Goal: Task Accomplishment & Management: Manage account settings

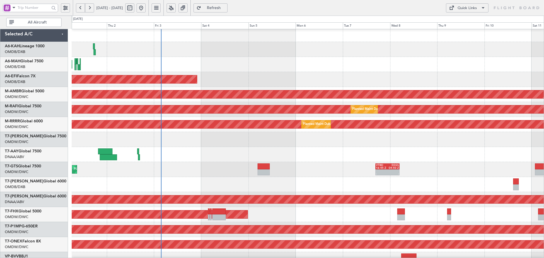
click at [198, 190] on div at bounding box center [308, 184] width 472 height 15
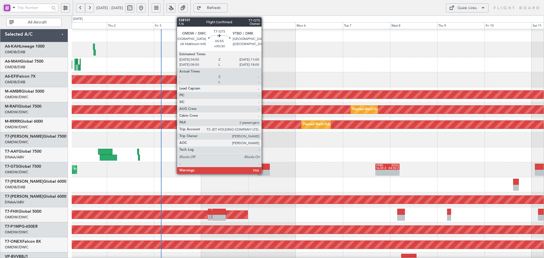
click at [264, 169] on div at bounding box center [263, 167] width 12 height 6
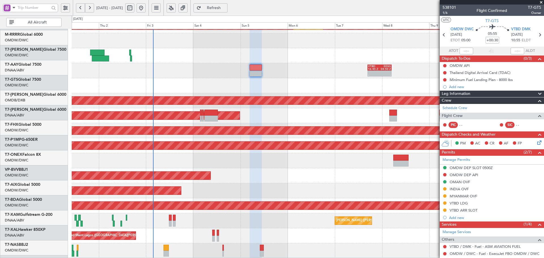
scroll to position [101, 0]
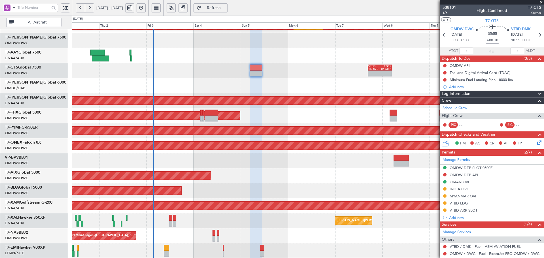
click at [187, 88] on div at bounding box center [308, 85] width 472 height 15
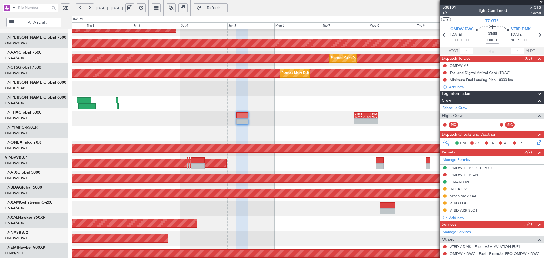
scroll to position [34, 0]
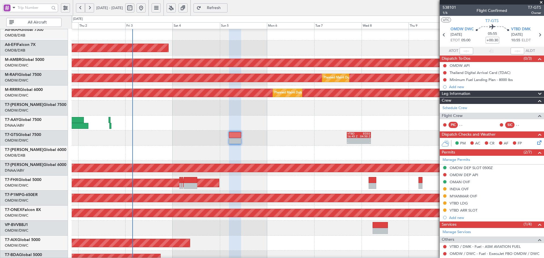
click at [203, 239] on div "Planned Maint Dubai (Al Maktoum Intl)" at bounding box center [308, 243] width 472 height 15
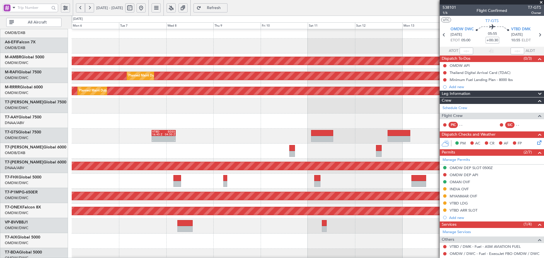
scroll to position [35, 0]
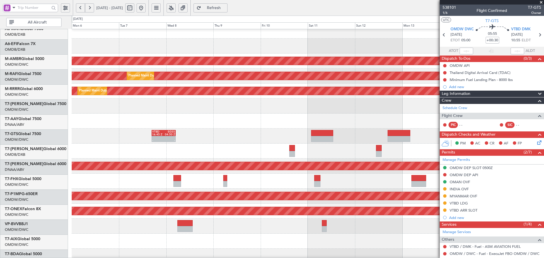
click at [129, 157] on div at bounding box center [308, 151] width 472 height 15
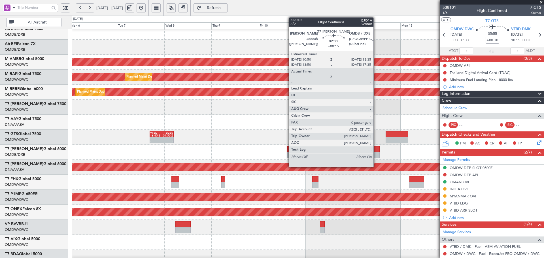
click at [376, 150] on div at bounding box center [377, 149] width 6 height 6
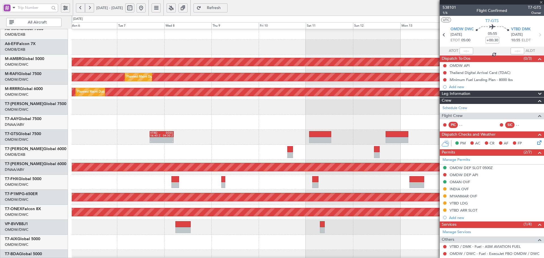
type input "+00:15"
type input "0"
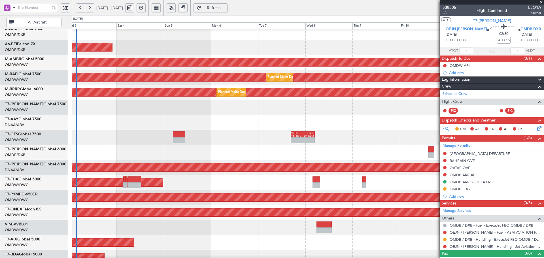
click at [379, 173] on div "AOG Maint Dubai (Al Maktoum Intl)" at bounding box center [308, 167] width 472 height 15
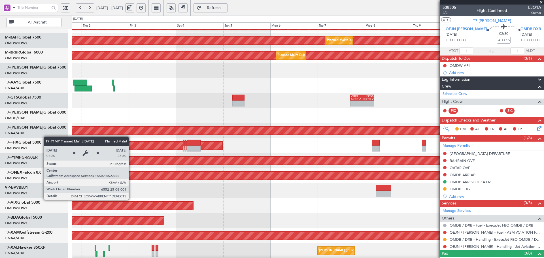
scroll to position [72, 0]
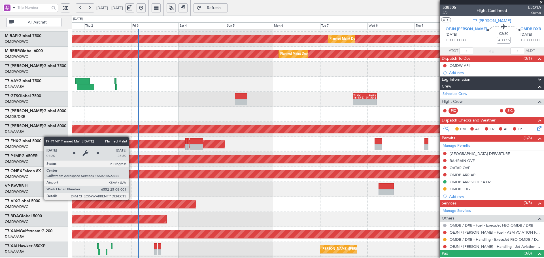
click at [171, 162] on div "Planned Maint Savannah (Savannah/hilton Head Intl)" at bounding box center [219, 159] width 1238 height 8
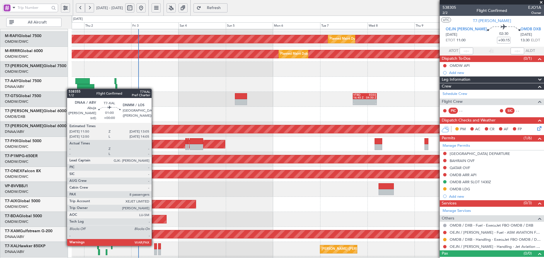
click at [154, 245] on div at bounding box center [155, 246] width 3 height 6
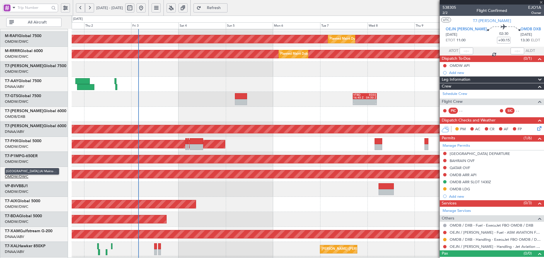
type input "8"
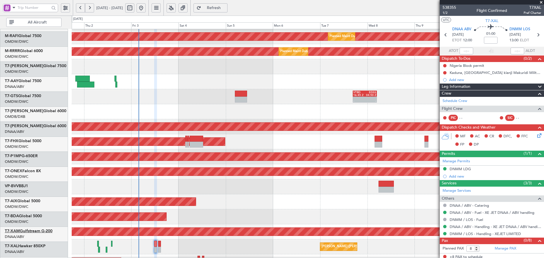
scroll to position [101, 0]
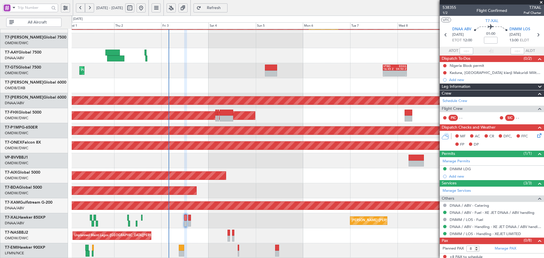
click at [342, 223] on div "Planned Maint Dubai (Al Maktoum Intl) Planned Maint [GEOGRAPHIC_DATA] (Al Makto…" at bounding box center [308, 93] width 472 height 330
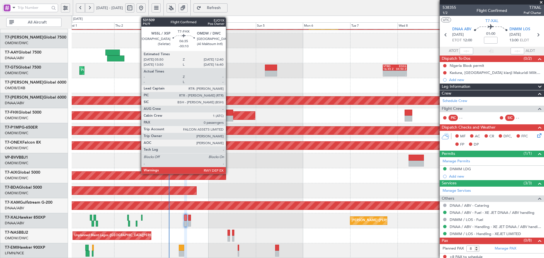
click at [228, 114] on div at bounding box center [226, 113] width 14 height 6
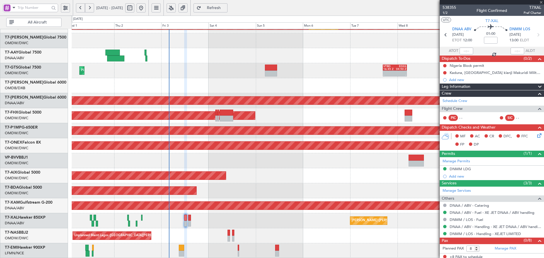
type input "-00:10"
type input "0"
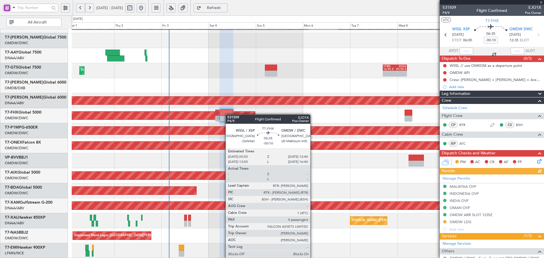
click at [228, 114] on div at bounding box center [226, 113] width 14 height 6
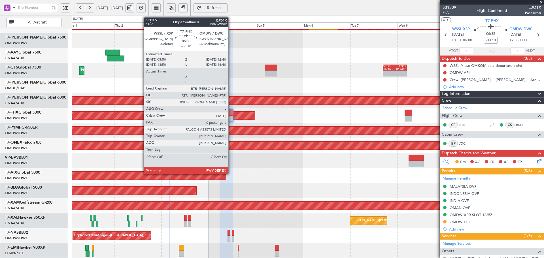
click at [230, 114] on div at bounding box center [226, 113] width 14 height 6
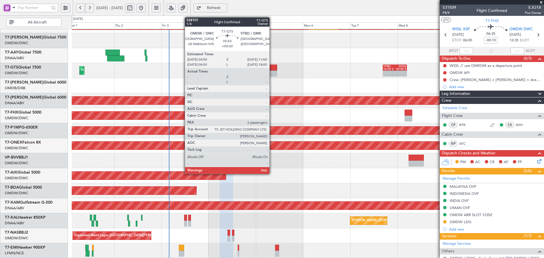
click at [272, 68] on div at bounding box center [271, 68] width 12 height 6
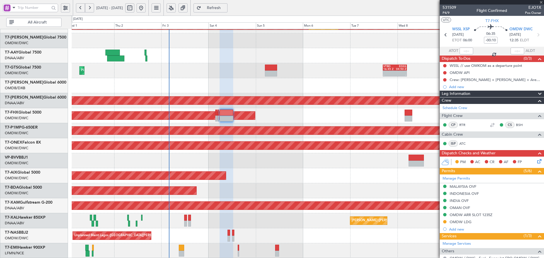
type input "+00:30"
type input "2"
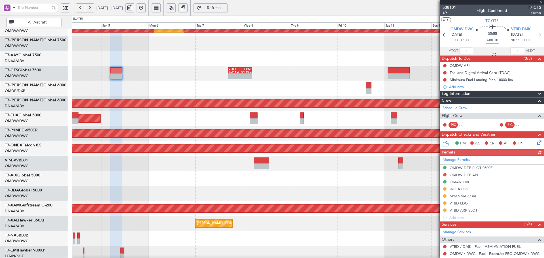
click at [189, 98] on div "AOG Maint Dubai (Al Maktoum Intl)" at bounding box center [308, 103] width 472 height 15
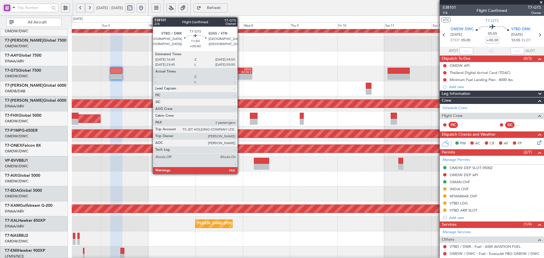
click at [240, 73] on div "04:50 Z" at bounding box center [245, 72] width 11 height 3
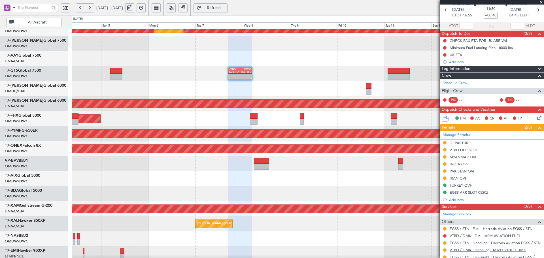
scroll to position [51, 0]
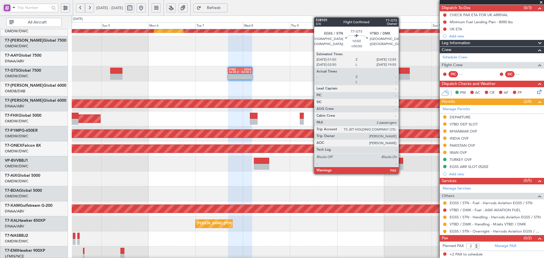
click at [401, 72] on div at bounding box center [398, 71] width 22 height 6
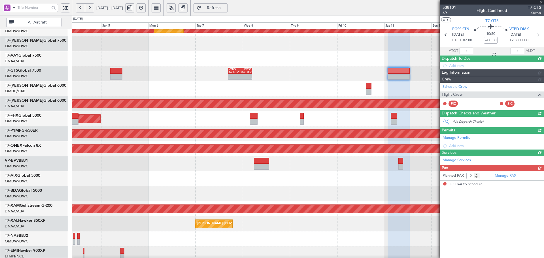
scroll to position [0, 0]
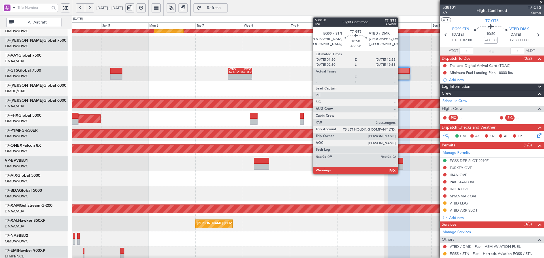
click at [400, 74] on div at bounding box center [398, 77] width 22 height 6
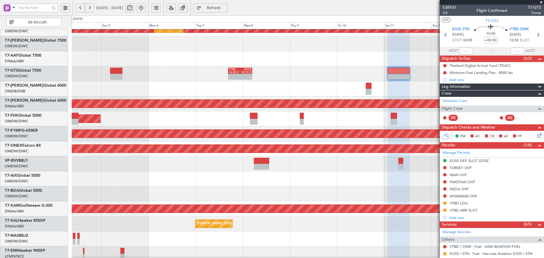
click at [225, 9] on span "Refresh" at bounding box center [213, 8] width 23 height 4
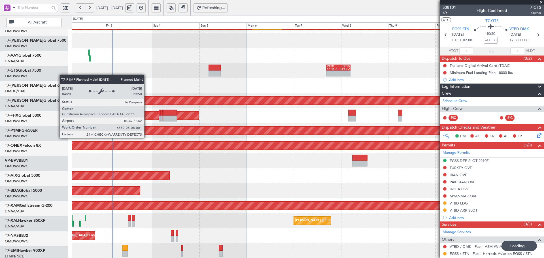
scroll to position [101, 0]
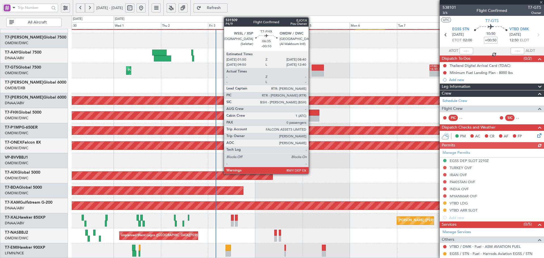
click at [312, 117] on div at bounding box center [312, 119] width 14 height 6
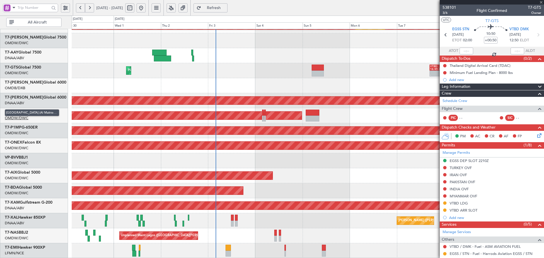
type input "-00:10"
type input "0"
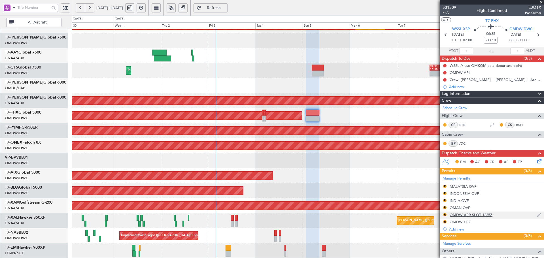
scroll to position [41, 0]
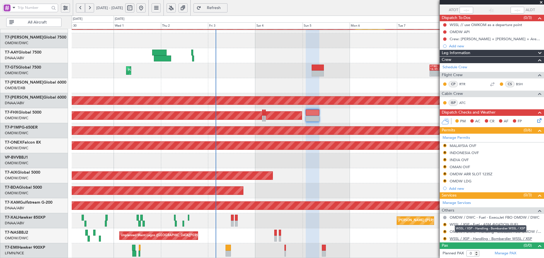
click at [467, 238] on link "WSSL / XSP - Handling - Bombardier WSSL / XSP" at bounding box center [490, 238] width 82 height 5
click at [225, 6] on span "Refresh" at bounding box center [213, 8] width 23 height 4
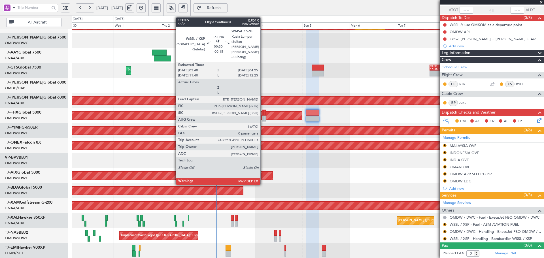
click at [263, 120] on div at bounding box center [263, 119] width 2 height 6
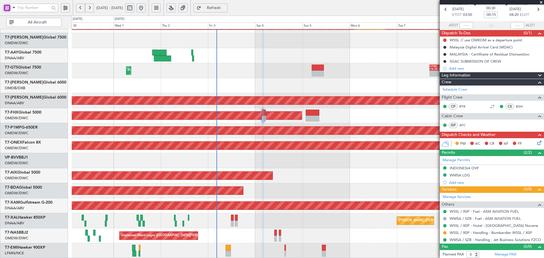
scroll to position [27, 0]
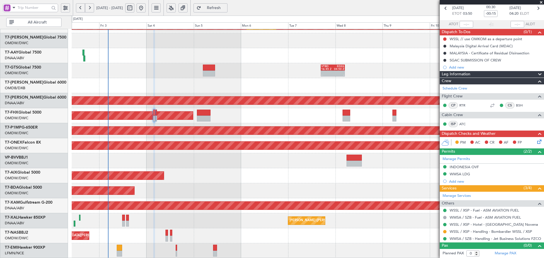
click at [193, 170] on div "Planned Maint Dubai (Al Maktoum Intl)" at bounding box center [308, 175] width 472 height 15
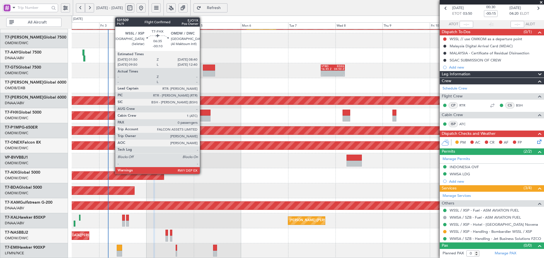
click at [202, 112] on div at bounding box center [204, 113] width 14 height 6
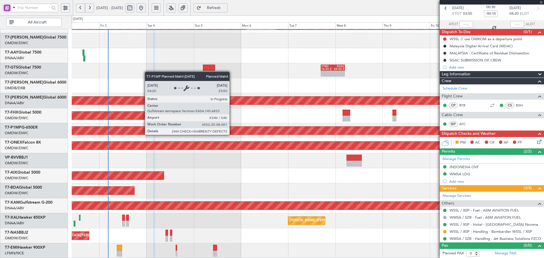
scroll to position [0, 0]
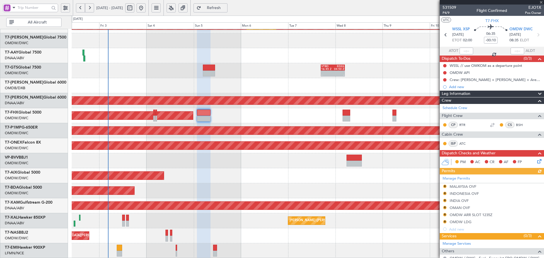
click at [445, 185] on div "Manage Permits R MALAYSIA OVF R INDONESIA OVF R INDIA OVF R OMAN OVF R OMDW ARR…" at bounding box center [491, 203] width 104 height 58
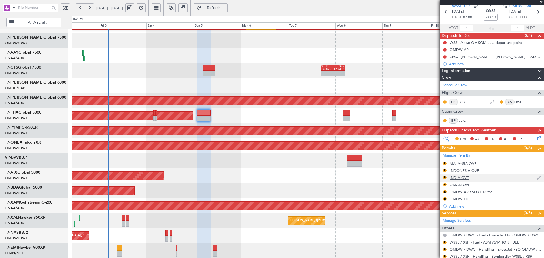
scroll to position [41, 0]
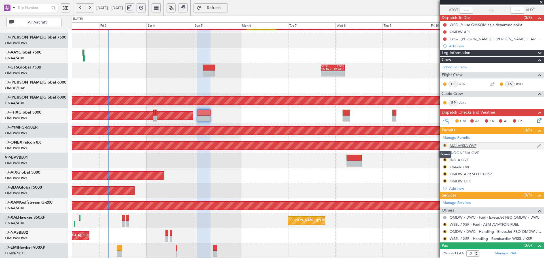
click at [445, 145] on button "R" at bounding box center [444, 145] width 3 height 3
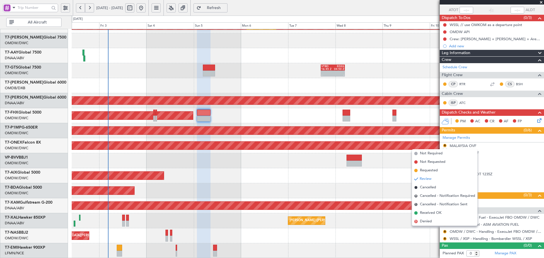
click at [423, 167] on li "Requested" at bounding box center [444, 170] width 65 height 8
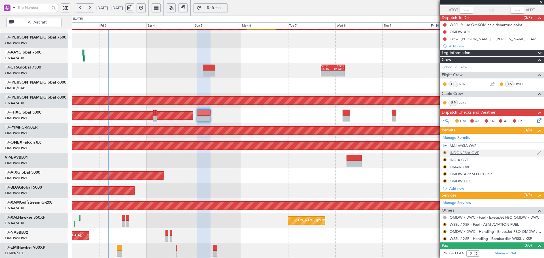
click at [444, 151] on button "R" at bounding box center [444, 152] width 3 height 3
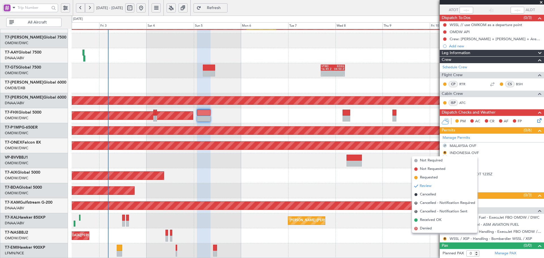
click at [428, 178] on span "Requested" at bounding box center [429, 178] width 18 height 6
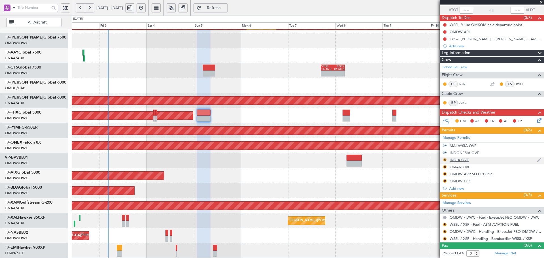
click at [444, 159] on button "R" at bounding box center [444, 159] width 3 height 3
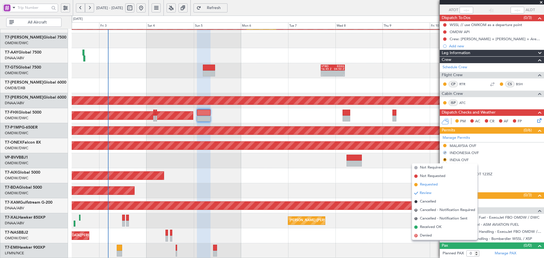
click at [431, 183] on span "Requested" at bounding box center [429, 185] width 18 height 6
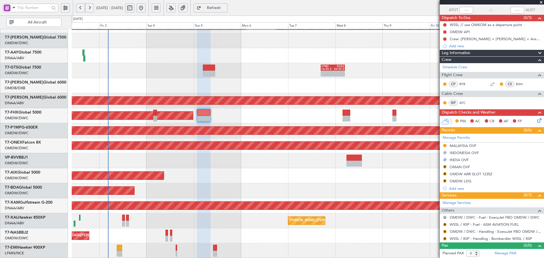
drag, startPoint x: 444, startPoint y: 166, endPoint x: 444, endPoint y: 170, distance: 3.7
click at [444, 166] on button "R" at bounding box center [444, 166] width 3 height 3
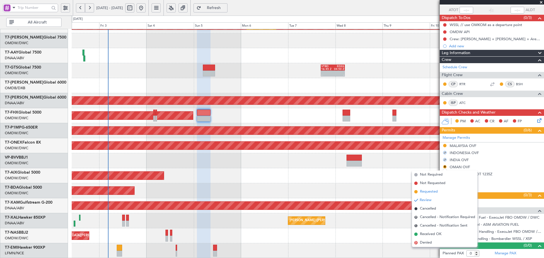
click at [430, 191] on span "Requested" at bounding box center [429, 192] width 18 height 6
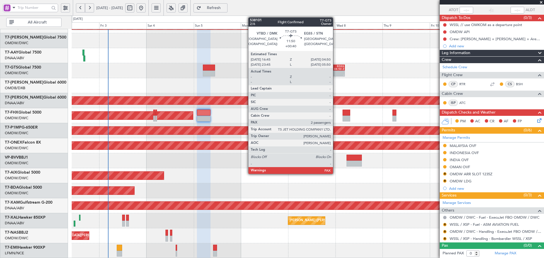
click at [335, 69] on div "04:50 Z" at bounding box center [337, 69] width 11 height 3
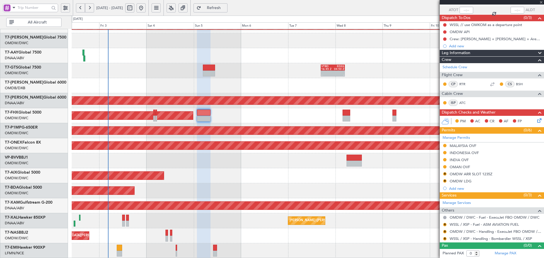
type input "+00:40"
type input "2"
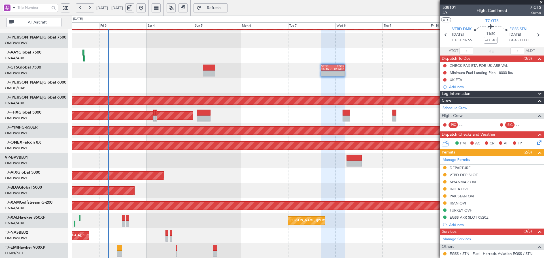
click at [37, 67] on link "T7-GTS Global 7500" at bounding box center [23, 67] width 36 height 4
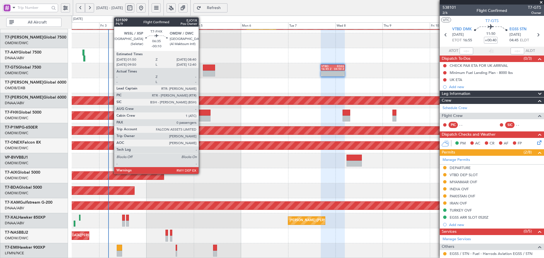
click at [201, 113] on div at bounding box center [204, 113] width 14 height 6
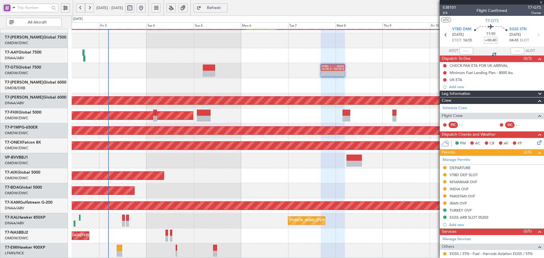
type input "-00:10"
type input "0"
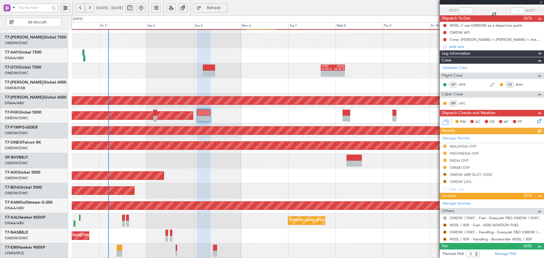
scroll to position [41, 0]
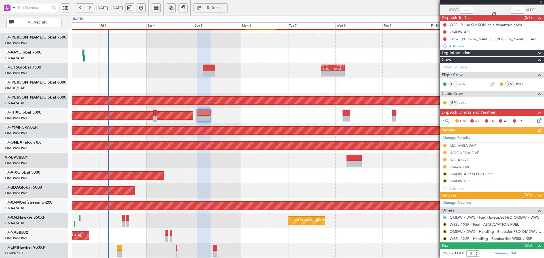
click at [463, 161] on div "Manage Permits MALAYSIA OVF [GEOGRAPHIC_DATA] OVF INDIA OVF OMAN OVF R OMDW ARR…" at bounding box center [491, 163] width 104 height 58
click at [463, 160] on div "INDIA OVF" at bounding box center [458, 159] width 19 height 5
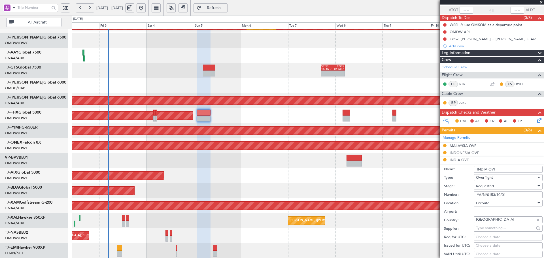
drag, startPoint x: 508, startPoint y: 194, endPoint x: 448, endPoint y: 195, distance: 59.7
click at [448, 195] on div "Number: YA/N/0153/10/01" at bounding box center [493, 195] width 99 height 8
paste input "text"
type input "YA/N/0153/10/01"
click at [483, 185] on span "Requested" at bounding box center [485, 185] width 18 height 5
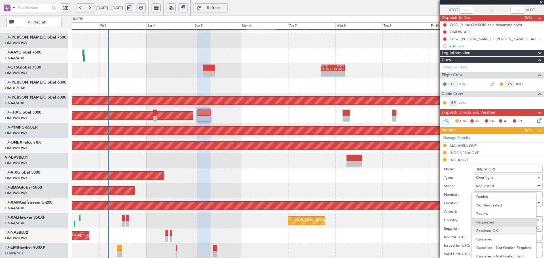
scroll to position [2, 0]
click at [492, 229] on span "Received OK" at bounding box center [505, 229] width 59 height 8
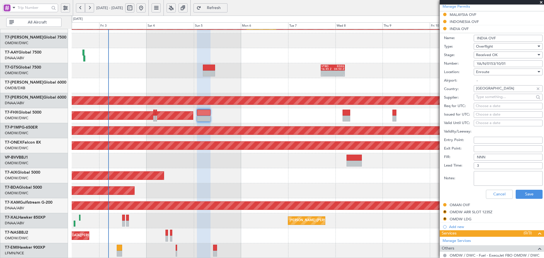
scroll to position [173, 0]
click at [526, 190] on button "Save" at bounding box center [528, 193] width 27 height 9
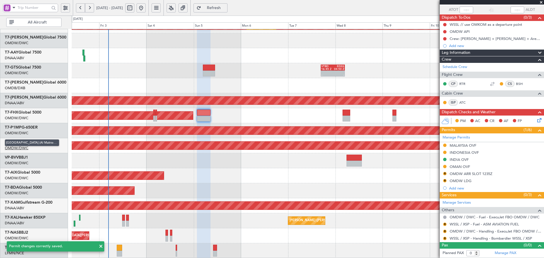
scroll to position [41, 0]
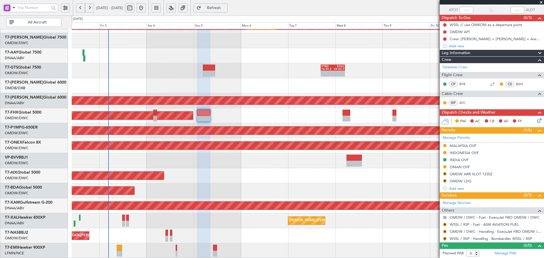
drag, startPoint x: 446, startPoint y: 238, endPoint x: 438, endPoint y: 233, distance: 9.1
click at [446, 238] on button "R" at bounding box center [444, 238] width 3 height 3
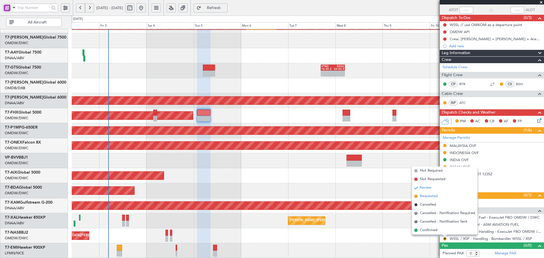
click at [420, 195] on span "Requested" at bounding box center [429, 196] width 18 height 6
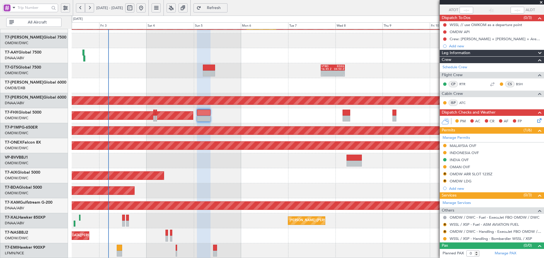
click at [420, 232] on div "Unplanned Maint Lagos ([GEOGRAPHIC_DATA][PERSON_NAME])" at bounding box center [308, 235] width 472 height 15
click at [480, 231] on link "OMDW / DWC - Handling - ExecuJet FBO OMDW / DWC" at bounding box center [494, 231] width 91 height 5
click at [445, 232] on button "R" at bounding box center [444, 231] width 3 height 3
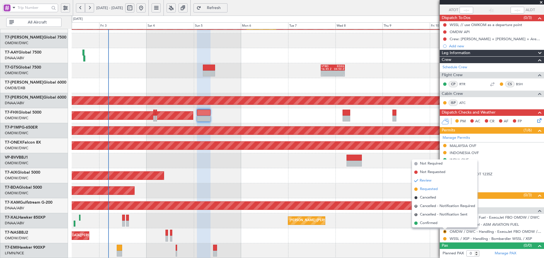
click at [419, 187] on li "Requested" at bounding box center [444, 189] width 65 height 8
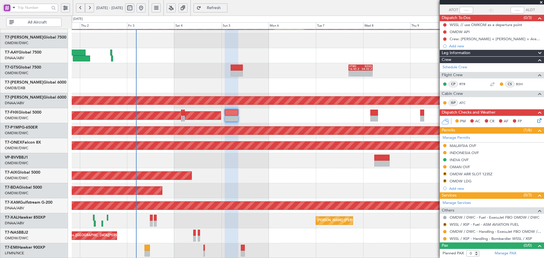
click at [201, 178] on div "Planned Maint Dubai (Al Maktoum Intl) Planned Maint [GEOGRAPHIC_DATA] (Al Makto…" at bounding box center [308, 93] width 472 height 330
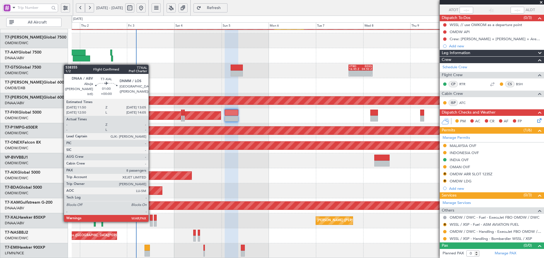
click at [151, 221] on div at bounding box center [151, 224] width 3 height 6
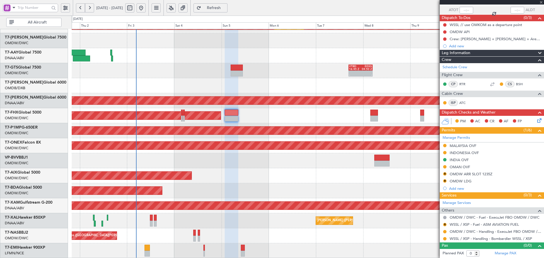
type input "8"
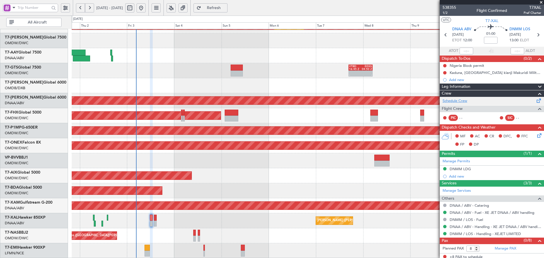
click at [459, 101] on link "Schedule Crew" at bounding box center [454, 101] width 25 height 6
click at [456, 101] on link "Schedule Crew" at bounding box center [454, 101] width 25 height 6
click at [35, 69] on link "T7-GTS Global 7500" at bounding box center [23, 67] width 36 height 4
click at [220, 9] on span "Refresh" at bounding box center [213, 8] width 23 height 4
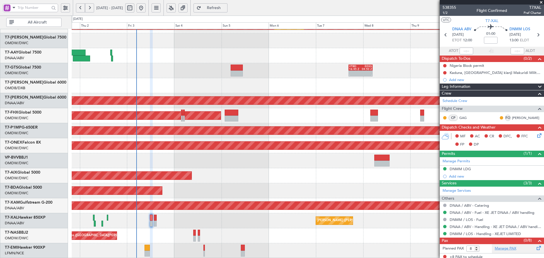
click at [502, 249] on link "Manage PAX" at bounding box center [505, 249] width 22 height 6
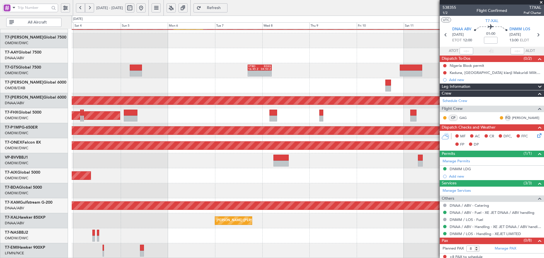
click at [388, 79] on div at bounding box center [308, 85] width 472 height 15
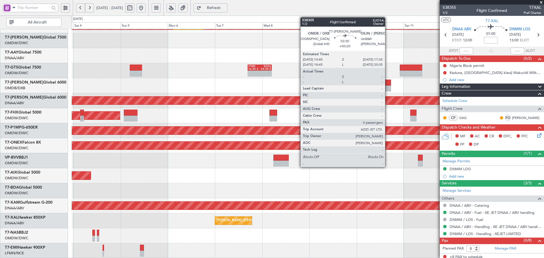
click at [387, 82] on div at bounding box center [388, 83] width 6 height 6
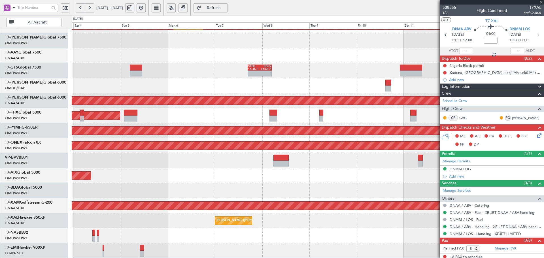
type input "+00:20"
type input "0"
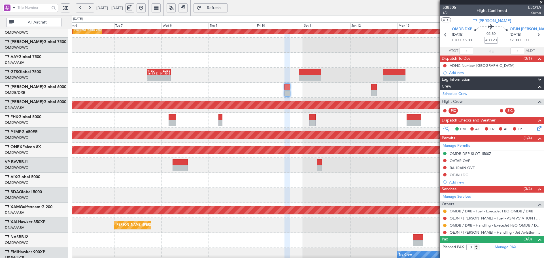
scroll to position [101, 0]
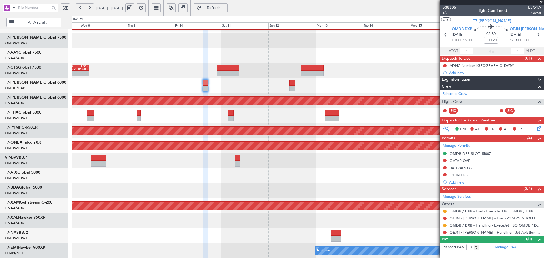
click at [225, 162] on div at bounding box center [308, 160] width 472 height 15
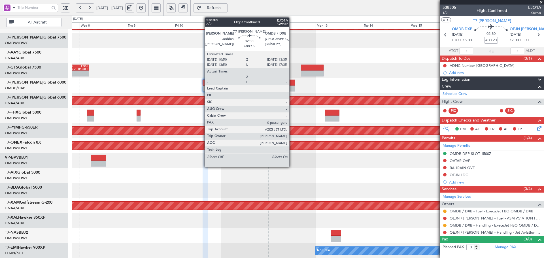
click at [292, 83] on div at bounding box center [292, 83] width 6 height 6
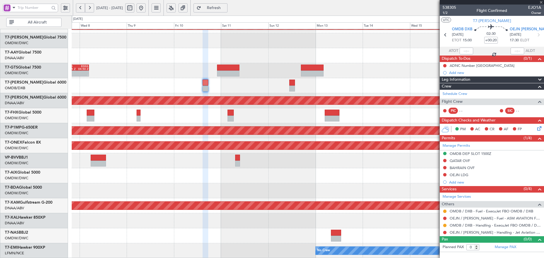
type input "+00:15"
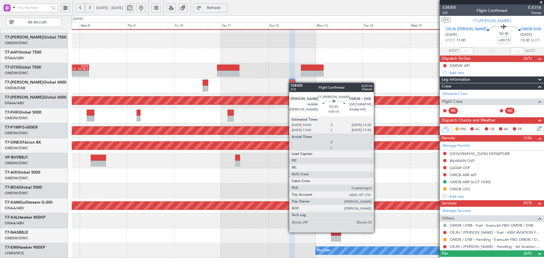
click at [292, 83] on div at bounding box center [292, 83] width 6 height 6
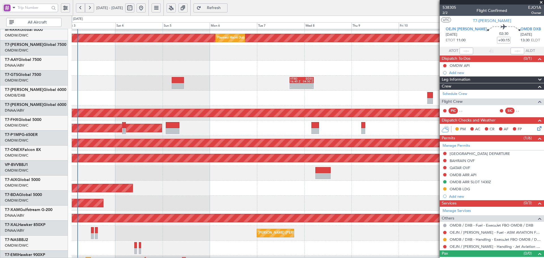
click at [432, 82] on div "- - VTBD 16:45 Z EGSS 04:50 Z Planned Maint [GEOGRAPHIC_DATA] (Al Maktoum Intl)" at bounding box center [308, 83] width 472 height 15
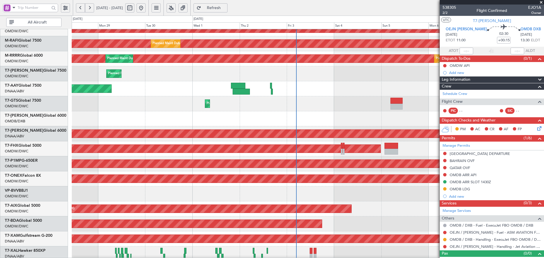
click at [321, 92] on div "Unplanned Maint [GEOGRAPHIC_DATA] (Al Maktoum Intl) Unplanned Maint [GEOGRAPHIC…" at bounding box center [308, 88] width 472 height 15
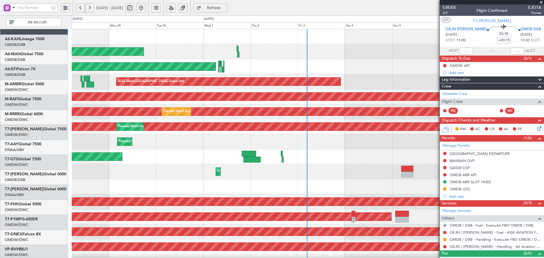
scroll to position [0, 0]
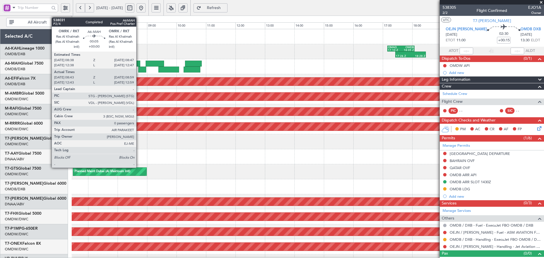
click at [139, 62] on div at bounding box center [138, 64] width 5 height 6
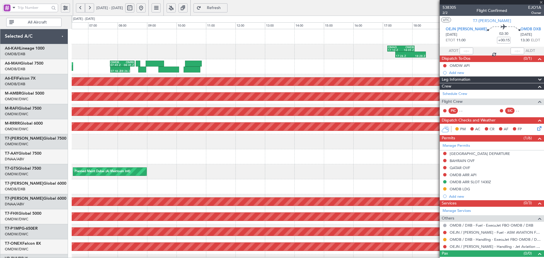
type input "08:45"
type input "08:57"
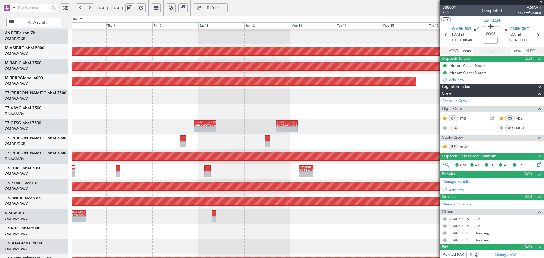
click at [0, 148] on html "[DATE] - [DATE] Refresh Quick Links All Aircraft Planned Maint [GEOGRAPHIC_DATA…" at bounding box center [272, 129] width 544 height 258
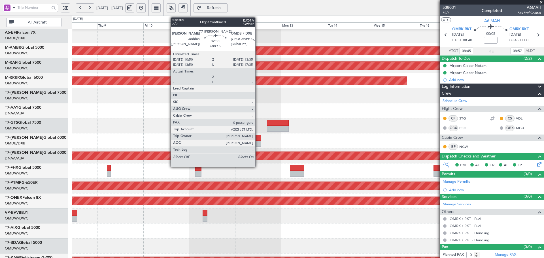
click at [258, 141] on div at bounding box center [257, 144] width 5 height 6
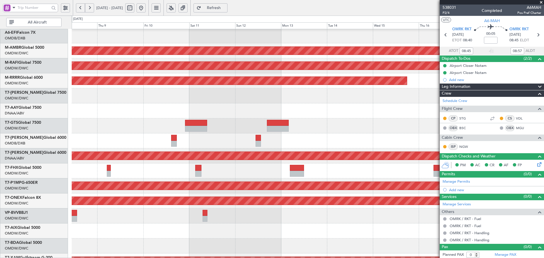
click at [225, 7] on span "Refresh" at bounding box center [213, 8] width 23 height 4
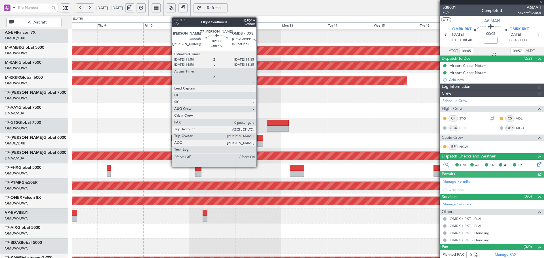
click at [259, 138] on div at bounding box center [259, 138] width 5 height 6
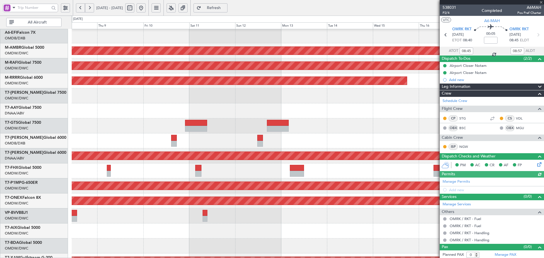
type input "+00:15"
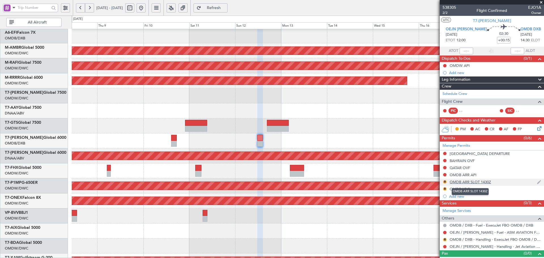
click at [479, 180] on div "OMDB ARR SLOT 1430Z" at bounding box center [469, 182] width 41 height 5
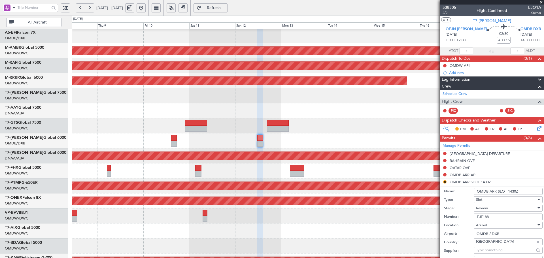
scroll to position [76, 0]
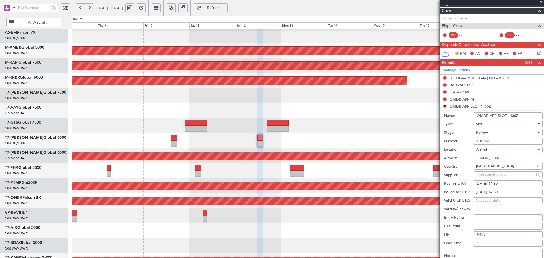
click at [490, 134] on div "Review" at bounding box center [506, 132] width 60 height 8
click at [495, 178] on span "Received OK" at bounding box center [505, 178] width 59 height 8
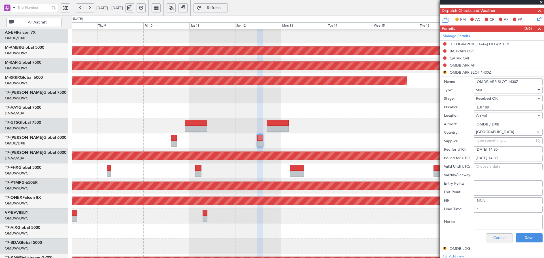
scroll to position [113, 0]
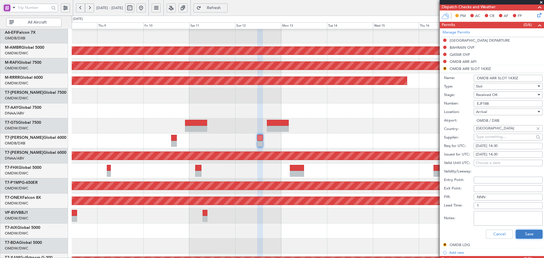
click at [525, 234] on button "Save" at bounding box center [528, 234] width 27 height 9
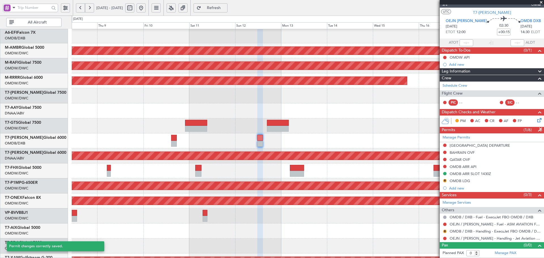
scroll to position [8, 0]
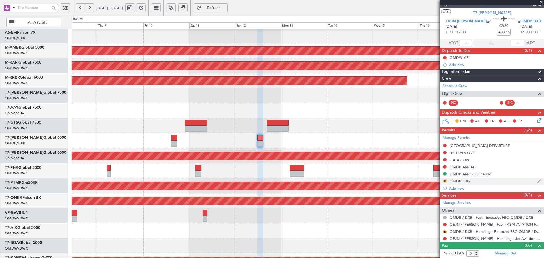
click at [443, 180] on button "R" at bounding box center [444, 180] width 3 height 3
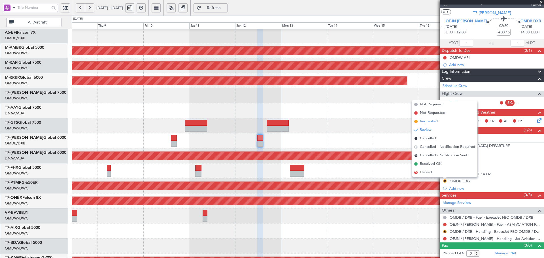
click at [428, 121] on span "Requested" at bounding box center [429, 122] width 18 height 6
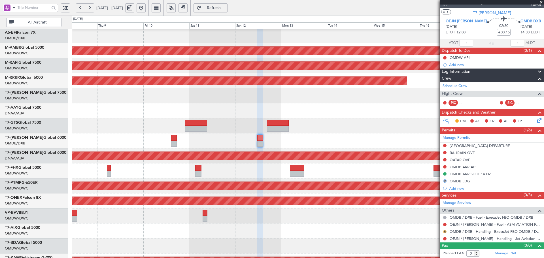
click at [444, 231] on button "R" at bounding box center [444, 231] width 3 height 3
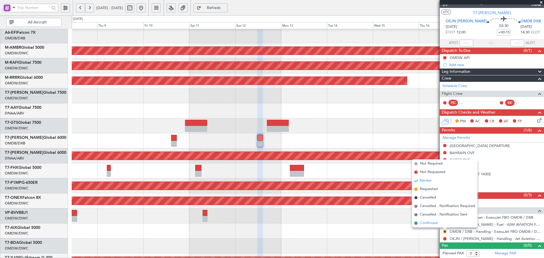
click at [423, 224] on span "Confirmed" at bounding box center [429, 223] width 18 height 6
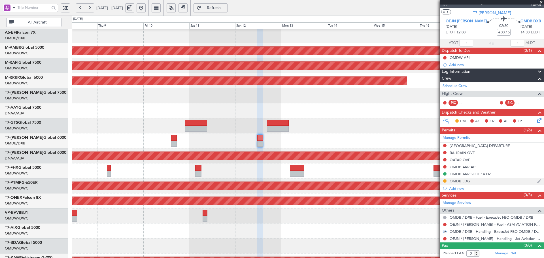
click at [461, 181] on div "OMDB LDG" at bounding box center [459, 181] width 20 height 5
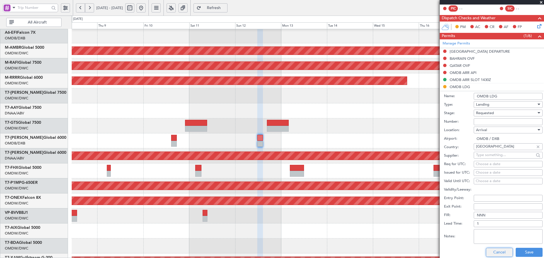
click at [493, 252] on button "Cancel" at bounding box center [499, 252] width 27 height 9
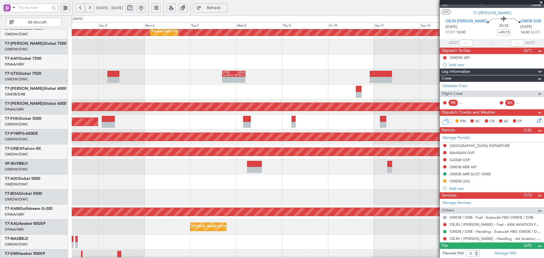
click at [360, 166] on div "Planned Maint Dubai (Al Maktoum Intl)" at bounding box center [308, 166] width 472 height 15
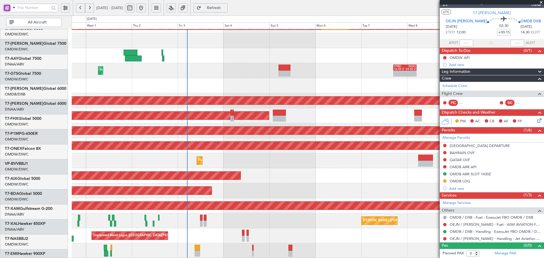
scroll to position [101, 0]
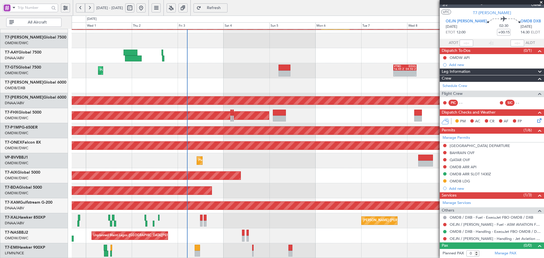
click at [312, 172] on div "Planned Maint Dubai (Al Maktoum Intl) Planned Maint [GEOGRAPHIC_DATA] (Al Makto…" at bounding box center [308, 93] width 472 height 330
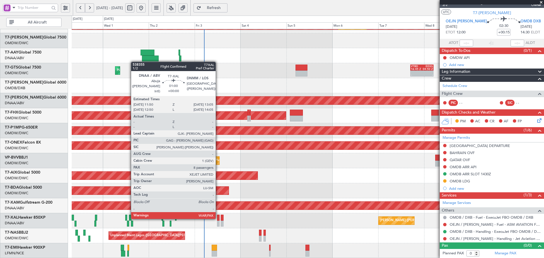
click at [218, 218] on div at bounding box center [218, 218] width 3 height 6
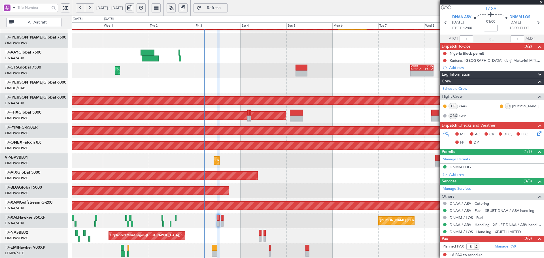
scroll to position [12, 0]
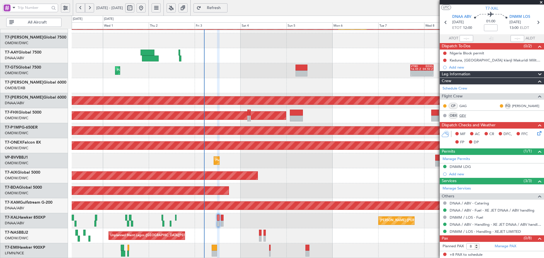
click at [464, 114] on link "GEV" at bounding box center [465, 115] width 13 height 5
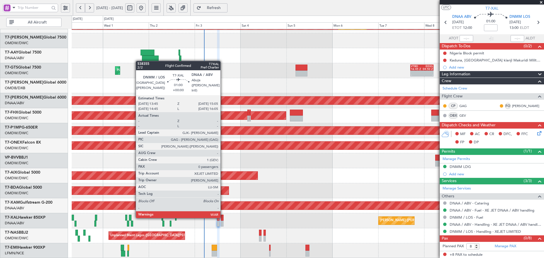
click at [223, 217] on div at bounding box center [222, 218] width 3 height 6
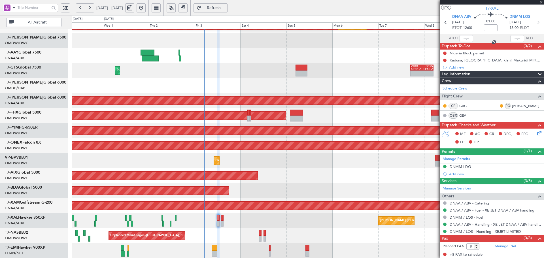
type input "0"
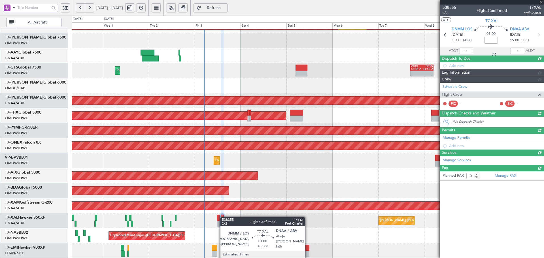
scroll to position [0, 0]
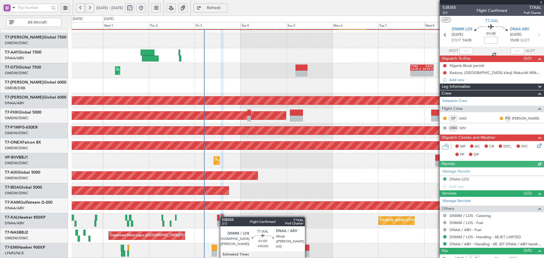
click at [223, 217] on div at bounding box center [222, 218] width 3 height 6
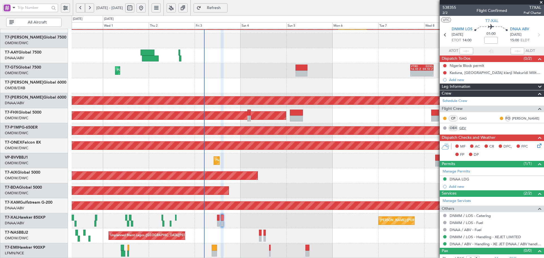
click at [461, 127] on link "GEV" at bounding box center [465, 127] width 13 height 5
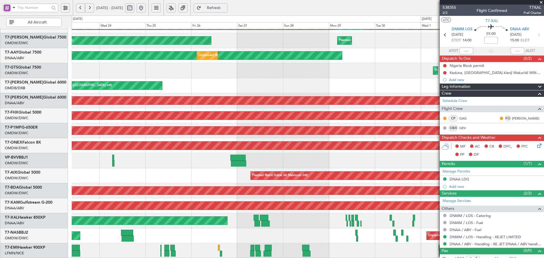
click at [508, 154] on fb-app "[DATE] - [DATE] Refresh Quick Links All Aircraft Planned Maint [GEOGRAPHIC_DATA…" at bounding box center [272, 132] width 544 height 251
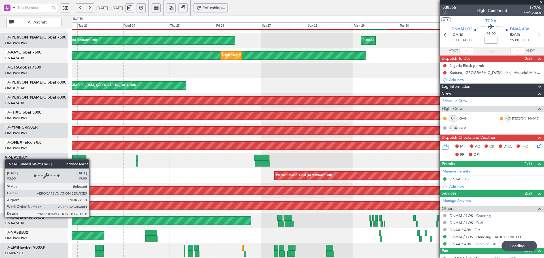
scroll to position [101, 0]
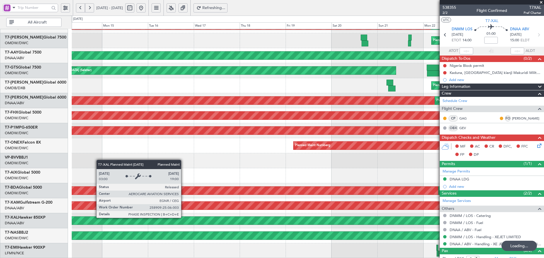
click at [447, 200] on fb-app "[DATE] - [DATE] Refreshing... Quick Links All Aircraft Planned Maint [GEOGRAPHI…" at bounding box center [272, 132] width 544 height 251
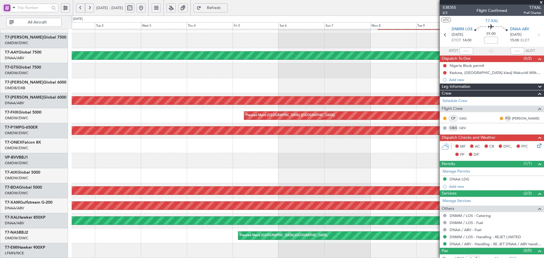
click at [523, 189] on fb-app "[DATE] - [DATE] Refresh Quick Links All Aircraft Planned Maint [GEOGRAPHIC_DATA…" at bounding box center [272, 132] width 544 height 251
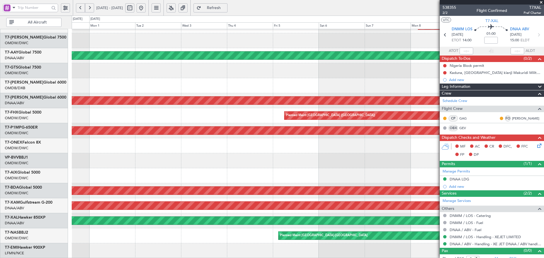
click at [538, 202] on fb-app "[DATE] - [DATE] Refresh Quick Links All Aircraft Planned Maint [GEOGRAPHIC_DATA…" at bounding box center [272, 132] width 544 height 251
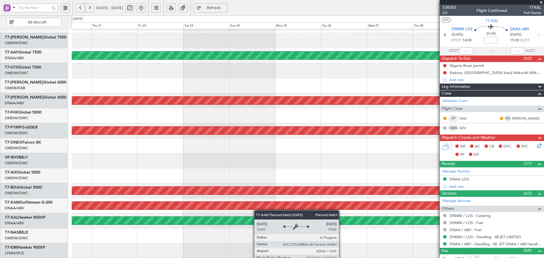
click at [543, 184] on fb-app "[DATE] - [DATE] Refresh Quick Links All Aircraft Unplanned Maint [GEOGRAPHIC_DA…" at bounding box center [272, 132] width 544 height 251
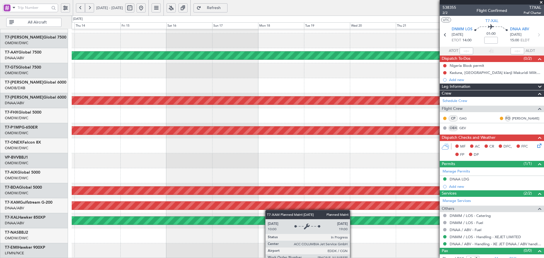
click at [543, 183] on fb-app "[DATE] - [DATE] Refresh Quick Links All Aircraft Unplanned Maint [GEOGRAPHIC_DA…" at bounding box center [272, 132] width 544 height 251
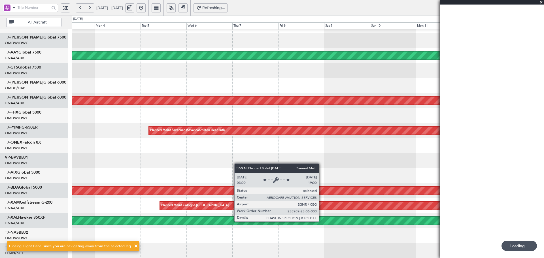
click at [543, 196] on div "Unplanned Maint [GEOGRAPHIC_DATA] (Al Maktoum Intl) AOG Maint [GEOGRAPHIC_DATA]…" at bounding box center [272, 137] width 544 height 242
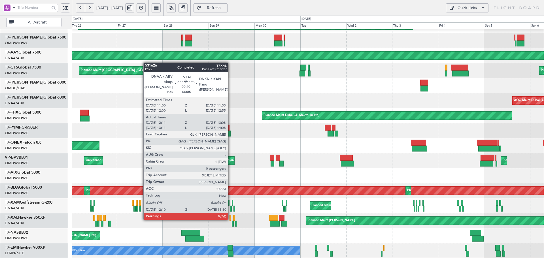
click at [230, 219] on div at bounding box center [230, 218] width 2 height 6
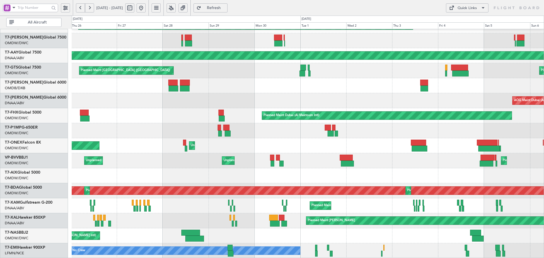
click at [225, 8] on span "Refresh" at bounding box center [213, 8] width 23 height 4
click at [146, 7] on button at bounding box center [140, 7] width 9 height 9
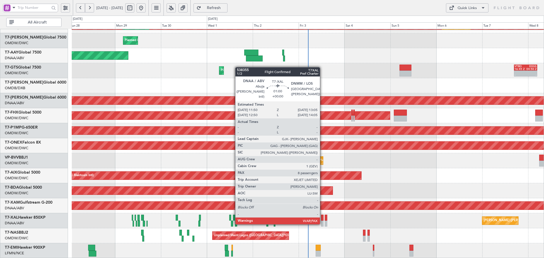
click at [322, 223] on div at bounding box center [322, 224] width 3 height 6
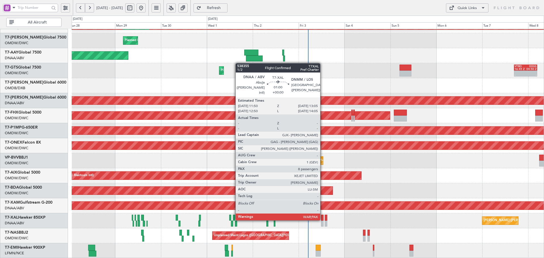
click at [322, 219] on div at bounding box center [322, 218] width 3 height 6
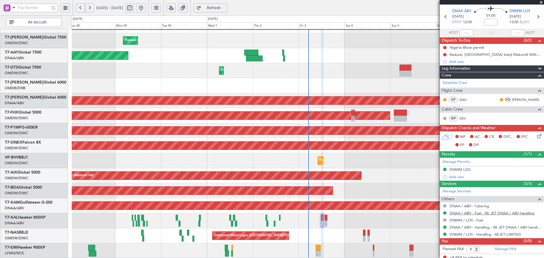
scroll to position [19, 0]
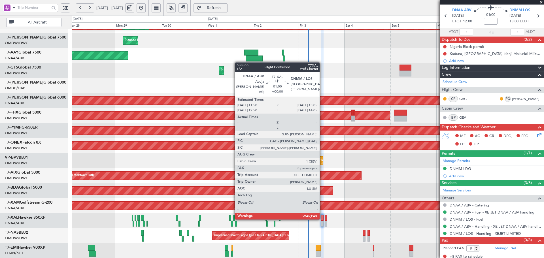
click at [322, 218] on div at bounding box center [322, 218] width 3 height 6
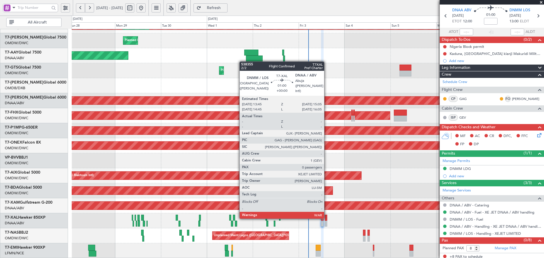
click at [326, 217] on div at bounding box center [325, 218] width 3 height 6
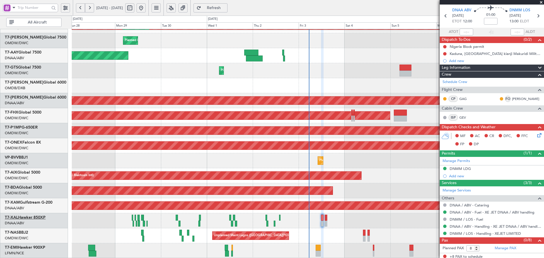
click at [39, 215] on link "T7-XAL Hawker 850XP" at bounding box center [25, 217] width 41 height 4
type input "[PERSON_NAME] (ANI)"
type input "7448"
type input "[PERSON_NAME] (ANI)"
type input "7448"
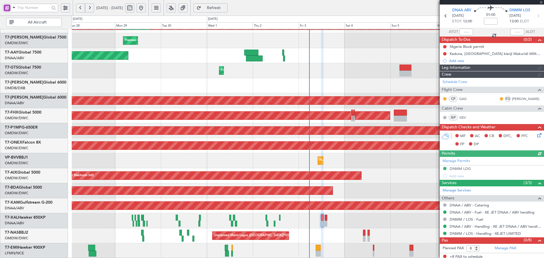
type input "[PERSON_NAME] (ANI)"
type input "7448"
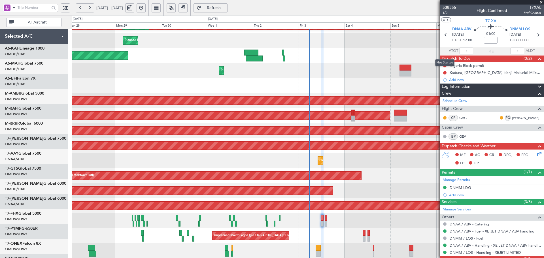
scroll to position [19, 0]
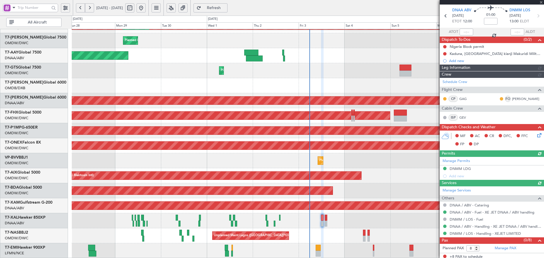
type input "[PERSON_NAME] (ANI)"
type input "7448"
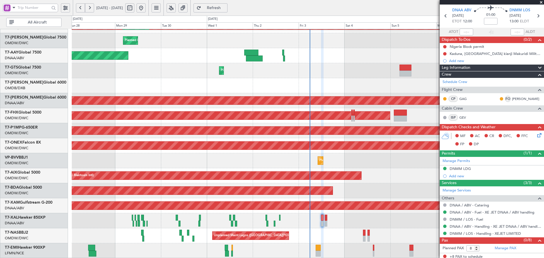
type input "[PERSON_NAME] (ANI)"
type input "7448"
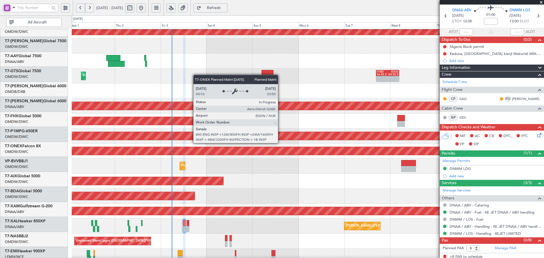
scroll to position [96, 0]
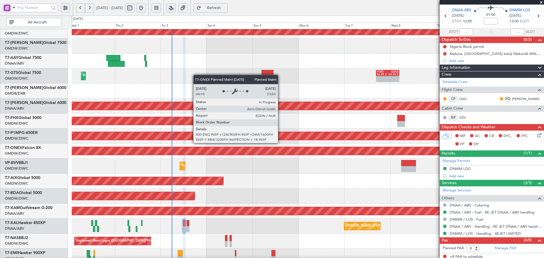
click at [142, 148] on div "Planned Maint Nurnberg" at bounding box center [307, 151] width 1415 height 8
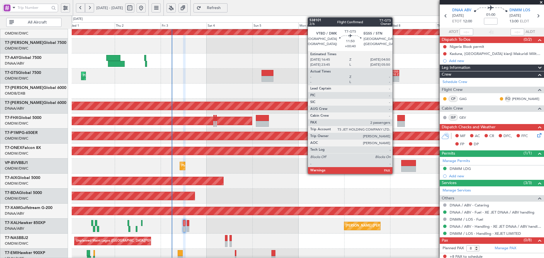
click at [395, 75] on div "04:50 Z" at bounding box center [392, 74] width 11 height 3
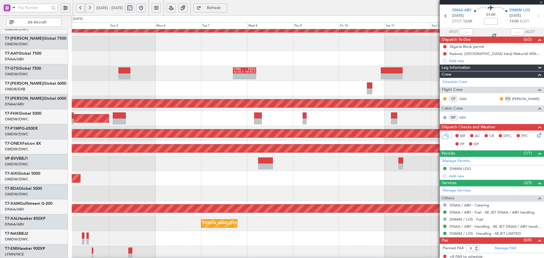
scroll to position [98, 0]
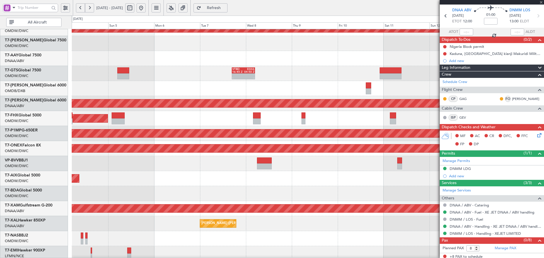
click at [174, 114] on div "Planned Maint [GEOGRAPHIC_DATA] ([GEOGRAPHIC_DATA])" at bounding box center [308, 118] width 472 height 15
type input "+00:40"
type input "2"
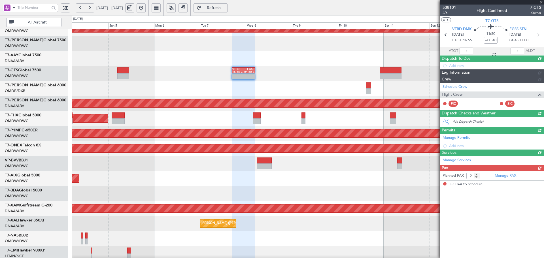
scroll to position [0, 0]
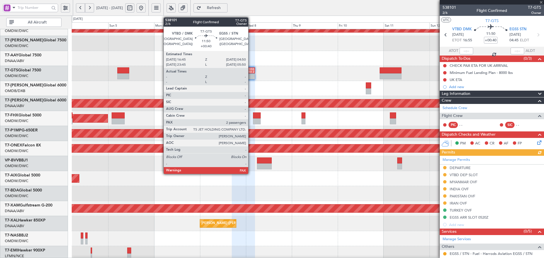
click at [251, 74] on div at bounding box center [248, 75] width 11 height 3
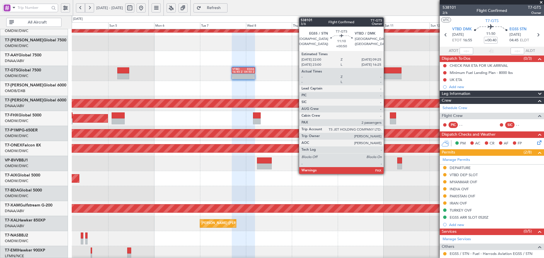
click at [386, 73] on div at bounding box center [390, 70] width 22 height 6
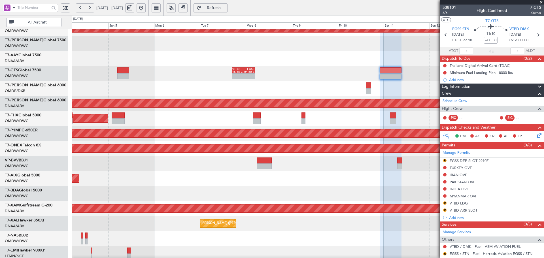
click at [225, 6] on span "Refresh" at bounding box center [213, 8] width 23 height 4
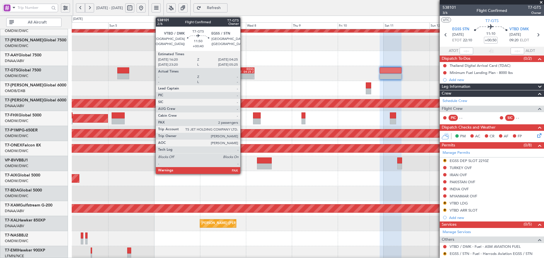
click at [243, 73] on div "04:25 Z" at bounding box center [248, 71] width 11 height 3
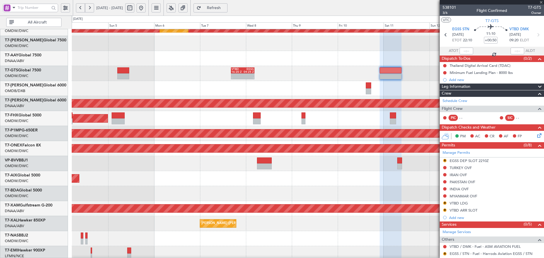
type input "+00:40"
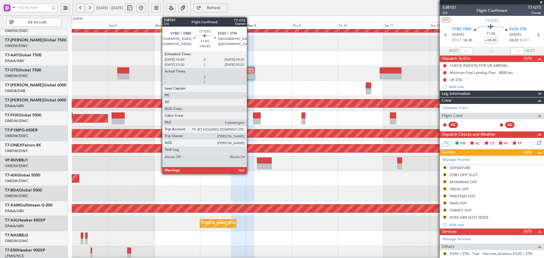
click at [249, 71] on div "04:25 Z" at bounding box center [248, 71] width 11 height 3
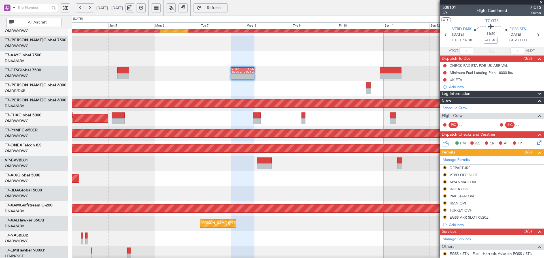
click at [225, 9] on span "Refresh" at bounding box center [213, 8] width 23 height 4
click at [469, 216] on div "EGSS ARR SLOT 0520Z" at bounding box center [468, 217] width 39 height 5
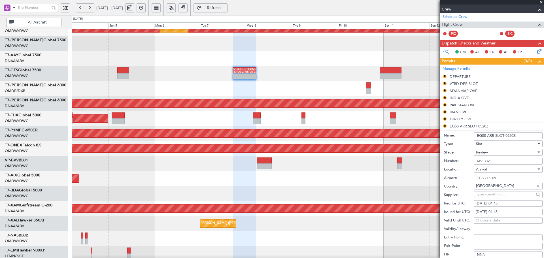
scroll to position [94, 0]
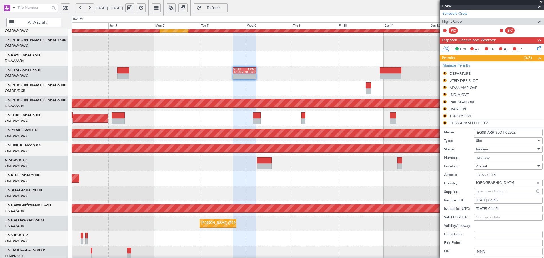
drag, startPoint x: 496, startPoint y: 158, endPoint x: 454, endPoint y: 156, distance: 41.7
click at [454, 156] on div "Number: MVI332" at bounding box center [493, 158] width 99 height 8
click at [475, 149] on div "Review" at bounding box center [507, 149] width 69 height 7
click at [486, 195] on span "Received OK" at bounding box center [505, 194] width 59 height 8
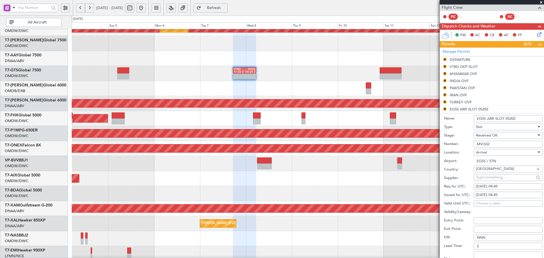
scroll to position [132, 0]
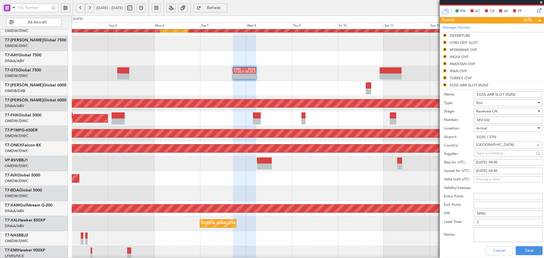
click at [504, 163] on div "08/10/2025 04:45" at bounding box center [507, 163] width 65 height 6
select select "10"
select select "2025"
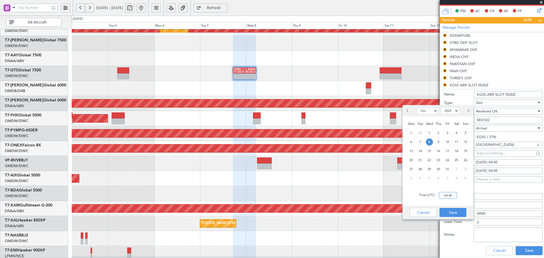
click at [445, 195] on input "04:45" at bounding box center [448, 195] width 18 height 7
click at [506, 170] on div "08/10/2025 04:45" at bounding box center [507, 171] width 65 height 6
select select "10"
select select "2025"
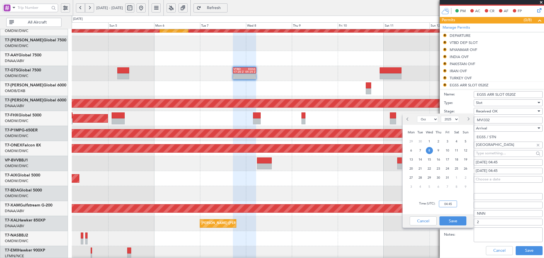
click at [446, 205] on input "04:45" at bounding box center [448, 203] width 18 height 7
type input "05:20"
click at [453, 224] on button "Save" at bounding box center [452, 220] width 27 height 9
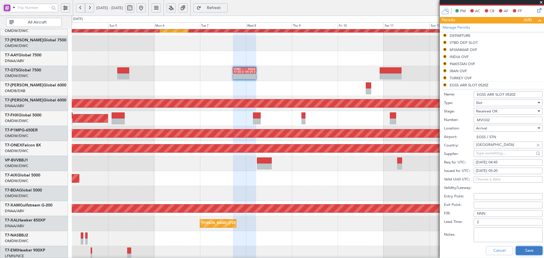
click at [522, 249] on button "Save" at bounding box center [528, 250] width 27 height 9
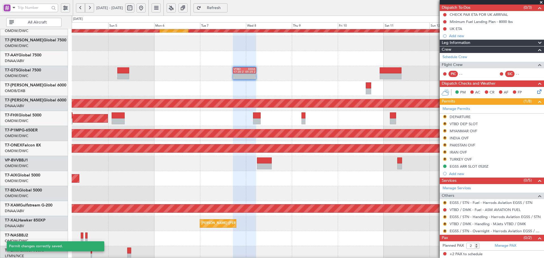
scroll to position [51, 0]
click at [445, 231] on button "R" at bounding box center [444, 231] width 3 height 3
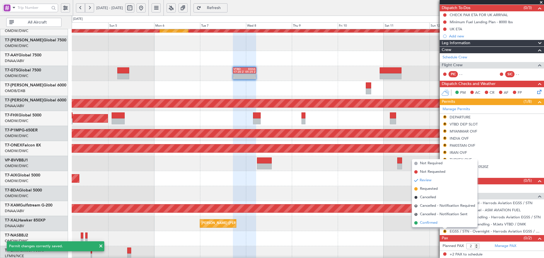
click at [438, 223] on li "Confirmed" at bounding box center [444, 223] width 65 height 8
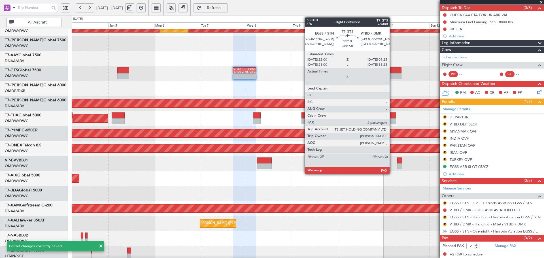
click at [392, 72] on div at bounding box center [390, 70] width 22 height 6
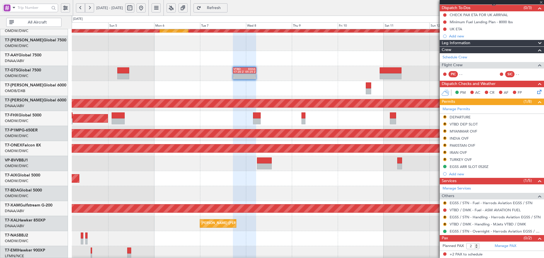
type input "+00:50"
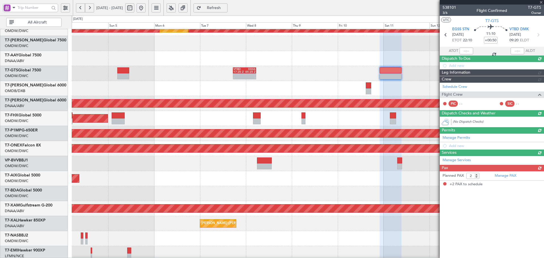
scroll to position [0, 0]
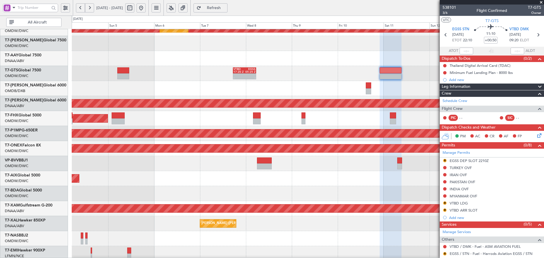
click at [465, 162] on div "EGSS DEP SLOT 2210Z" at bounding box center [468, 160] width 39 height 5
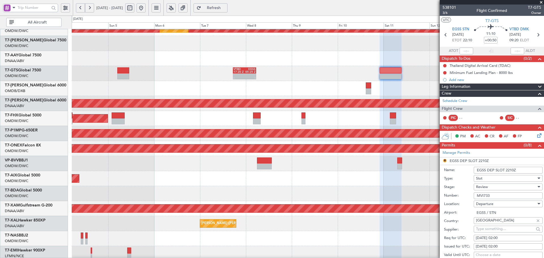
drag, startPoint x: 493, startPoint y: 194, endPoint x: 454, endPoint y: 198, distance: 39.9
click at [454, 198] on div "Number: MVI733" at bounding box center [493, 195] width 99 height 8
click at [504, 187] on div "Review" at bounding box center [506, 187] width 60 height 8
click at [486, 233] on span "Received OK" at bounding box center [505, 232] width 59 height 8
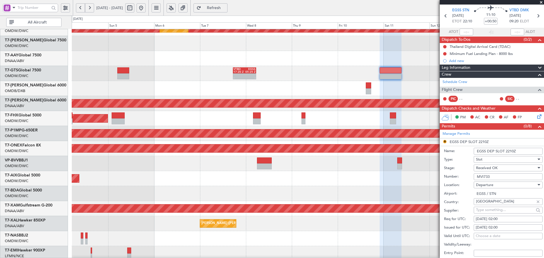
click at [493, 218] on div "11/10/2025 02:00" at bounding box center [507, 219] width 65 height 6
select select "10"
select select "2025"
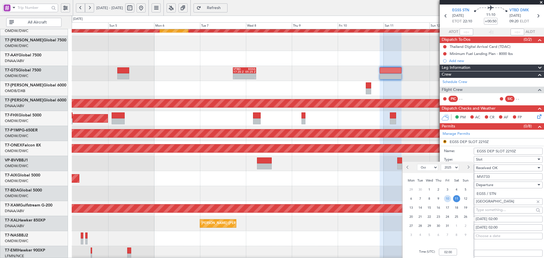
drag, startPoint x: 449, startPoint y: 197, endPoint x: 458, endPoint y: 254, distance: 57.4
click at [450, 197] on span "10" at bounding box center [447, 198] width 7 height 7
click at [452, 251] on input "00:00" at bounding box center [448, 252] width 18 height 7
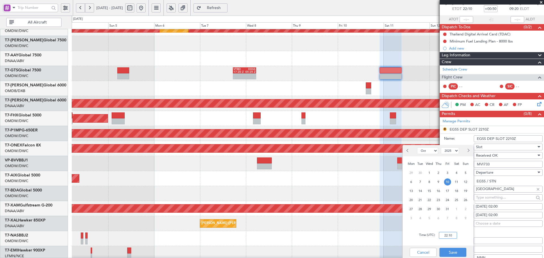
scroll to position [38, 0]
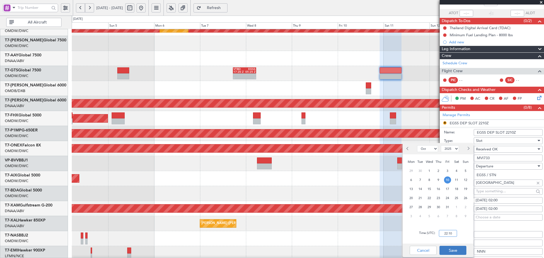
type input "22:10"
drag, startPoint x: 463, startPoint y: 247, endPoint x: 492, endPoint y: 218, distance: 41.2
click at [463, 247] on button "Save" at bounding box center [452, 250] width 27 height 9
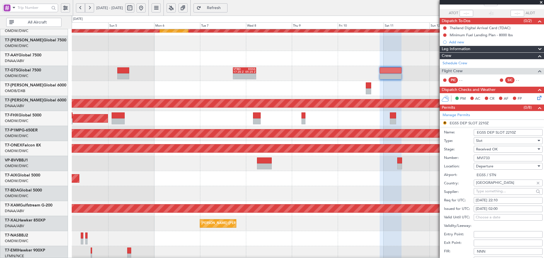
click at [495, 208] on div "11/10/2025 02:00" at bounding box center [507, 209] width 65 height 6
select select "10"
select select "2025"
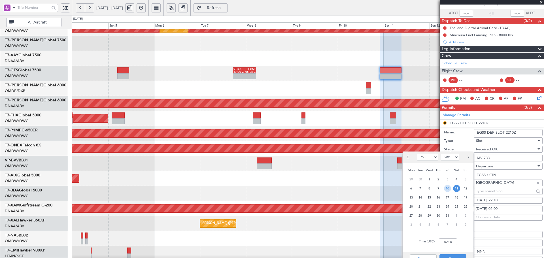
drag, startPoint x: 447, startPoint y: 189, endPoint x: 443, endPoint y: 245, distance: 56.4
click at [448, 189] on span "10" at bounding box center [447, 188] width 7 height 7
click at [444, 240] on input "00:00" at bounding box center [448, 241] width 18 height 7
type input "22:10"
click at [446, 255] on button "Save" at bounding box center [452, 258] width 27 height 9
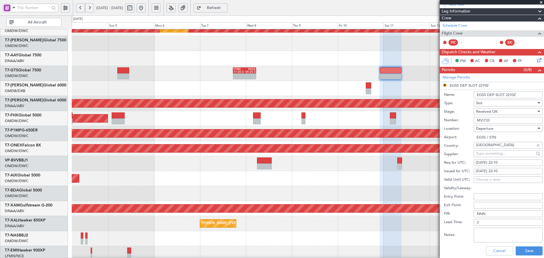
scroll to position [76, 0]
click at [523, 252] on button "Save" at bounding box center [528, 250] width 27 height 9
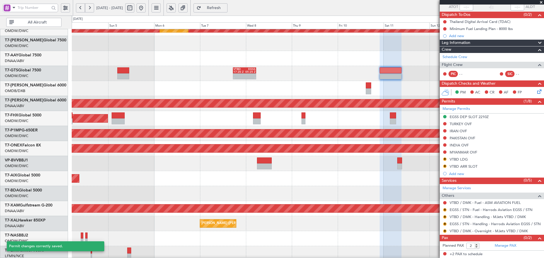
scroll to position [44, 0]
click at [444, 223] on button "R" at bounding box center [444, 224] width 3 height 3
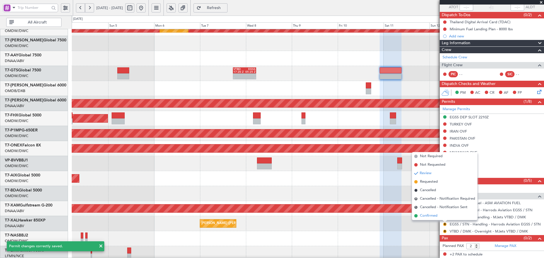
click at [419, 217] on li "Confirmed" at bounding box center [444, 215] width 65 height 8
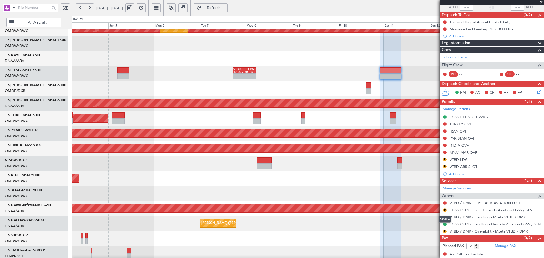
drag, startPoint x: 444, startPoint y: 209, endPoint x: 438, endPoint y: 207, distance: 6.7
click at [444, 209] on button "R" at bounding box center [444, 209] width 3 height 3
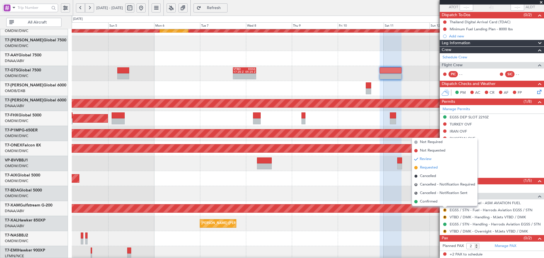
click at [425, 168] on span "Requested" at bounding box center [429, 168] width 18 height 6
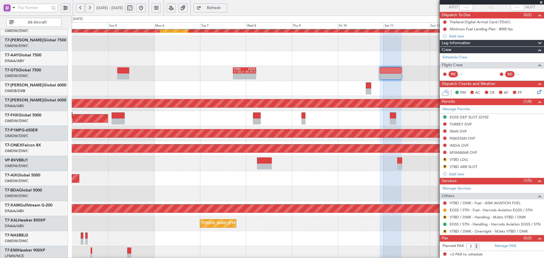
click at [217, 12] on button "Refresh" at bounding box center [210, 7] width 34 height 9
click at [225, 9] on span "Refresh" at bounding box center [213, 8] width 23 height 4
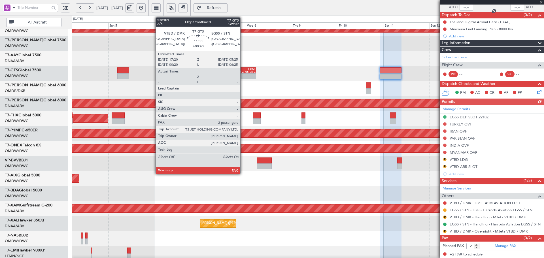
click at [243, 69] on div "VTBD" at bounding box center [238, 69] width 11 height 3
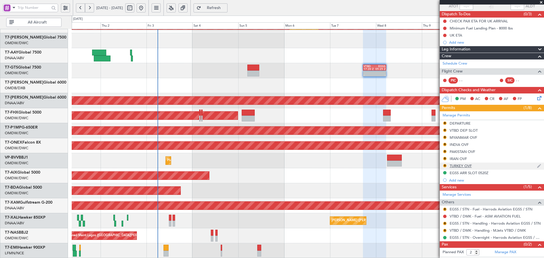
scroll to position [51, 0]
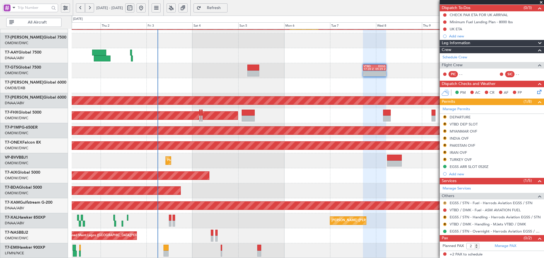
click at [445, 202] on button "R" at bounding box center [444, 202] width 3 height 3
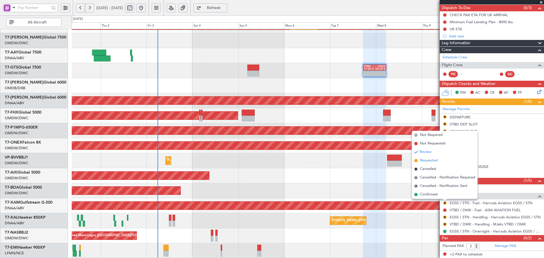
click at [419, 158] on li "Requested" at bounding box center [444, 160] width 65 height 8
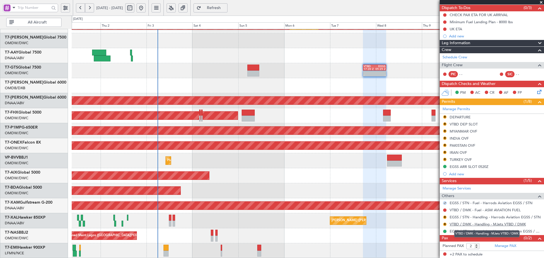
click at [454, 224] on link "VTBD / DMK - Handling - MJets VTBD / DMK" at bounding box center [487, 224] width 76 height 5
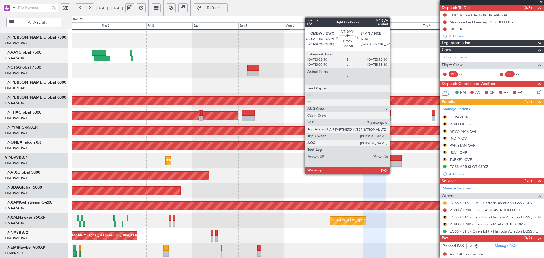
click at [392, 161] on div at bounding box center [394, 164] width 15 height 6
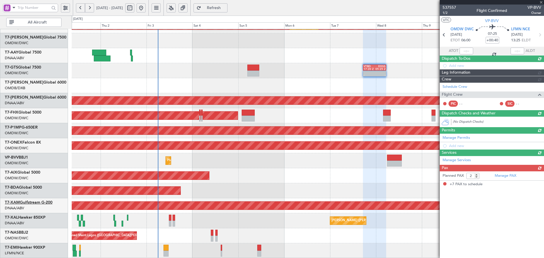
type input "+00:50"
type input "7"
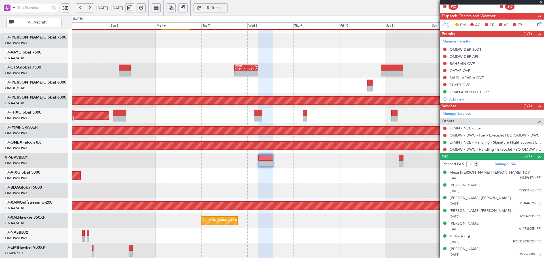
scroll to position [101, 0]
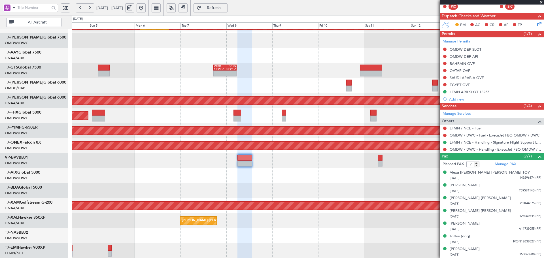
click at [138, 178] on div "Planned Maint Dubai (Al Maktoum Intl)" at bounding box center [308, 175] width 472 height 15
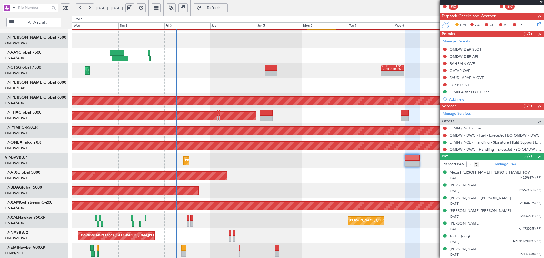
click at [313, 191] on div "Planned Maint Dubai (Al Maktoum Intl) Planned Maint Dubai (Al Maktoum Intl) Pla…" at bounding box center [308, 93] width 472 height 330
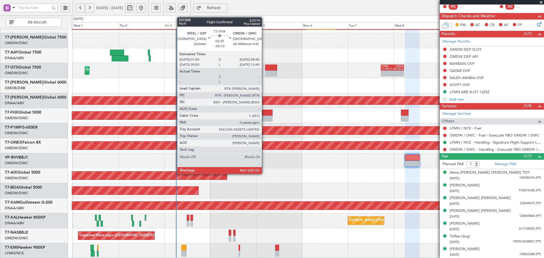
click at [264, 113] on div at bounding box center [265, 113] width 13 height 6
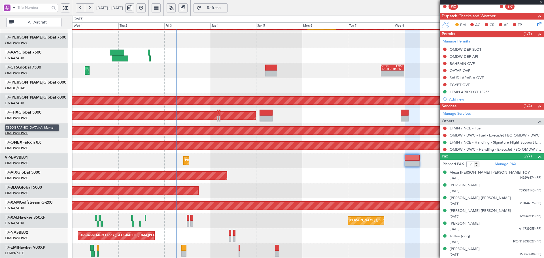
type input "-00:10"
type input "0"
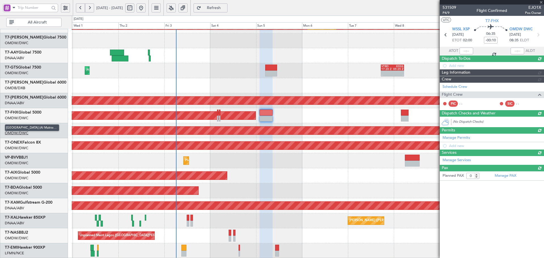
scroll to position [0, 0]
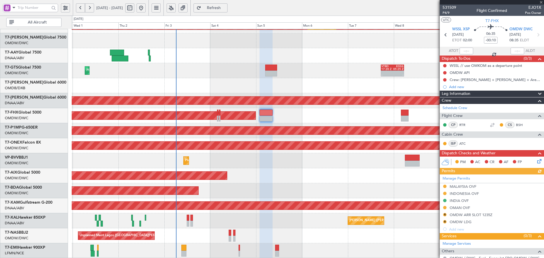
click at [473, 214] on div "Manage Permits MALAYSIA OVF [GEOGRAPHIC_DATA] OVF INDIA OVF OMAN OVF R OMDW ARR…" at bounding box center [491, 203] width 104 height 58
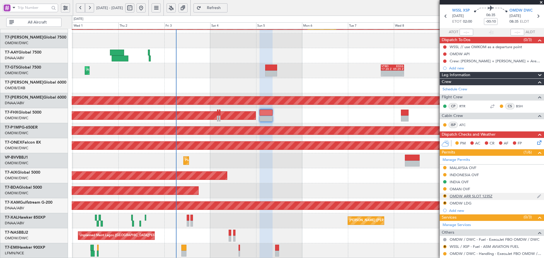
scroll to position [19, 0]
click at [473, 194] on div "OMDW ARR SLOT 1235Z" at bounding box center [470, 195] width 43 height 5
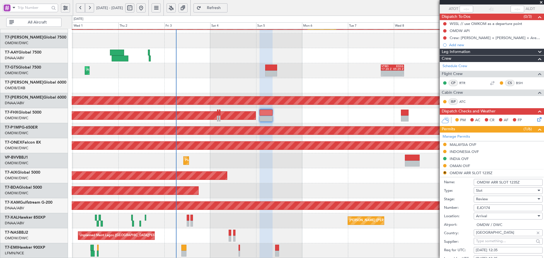
scroll to position [76, 0]
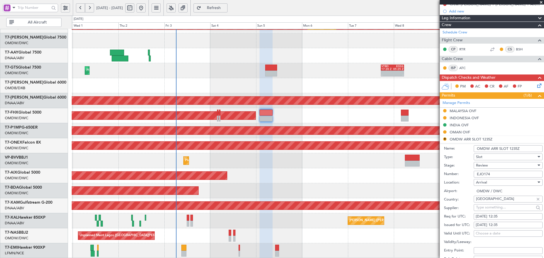
click at [505, 215] on div "04/10/2025 12:35" at bounding box center [507, 217] width 65 height 6
select select "10"
select select "2025"
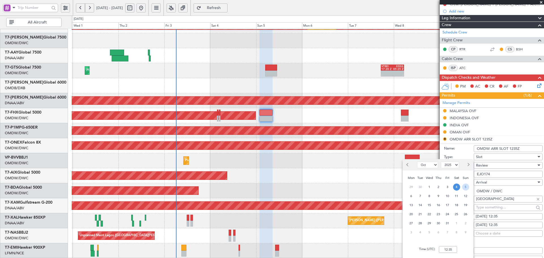
click at [467, 187] on span "5" at bounding box center [465, 186] width 7 height 7
click at [451, 248] on input "00:00" at bounding box center [448, 249] width 18 height 7
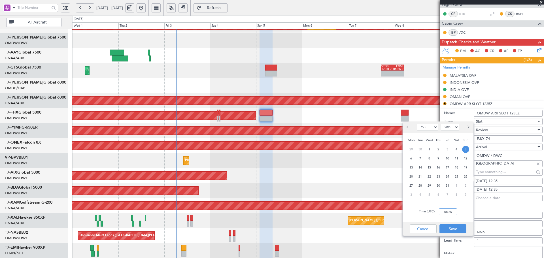
scroll to position [113, 0]
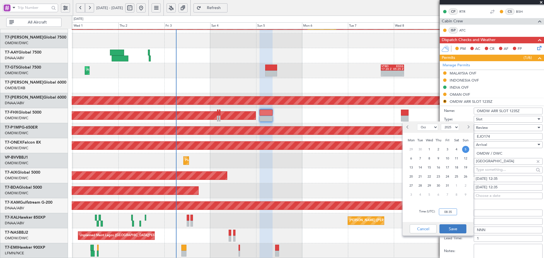
type input "08:35"
click at [457, 229] on button "Save" at bounding box center [452, 228] width 27 height 9
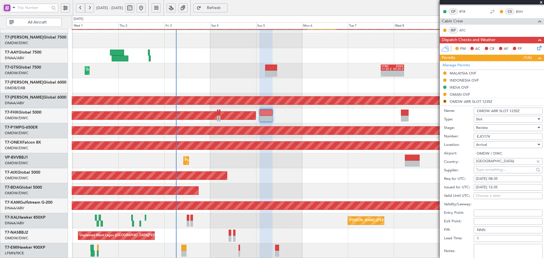
click at [499, 186] on div "04/10/2025 12:35" at bounding box center [507, 188] width 65 height 6
select select "10"
select select "2025"
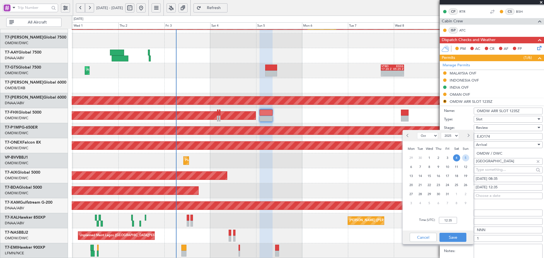
click at [464, 157] on span "5" at bounding box center [465, 157] width 7 height 7
click at [453, 218] on input "00:00" at bounding box center [448, 220] width 18 height 7
type input "08:35"
click at [453, 234] on button "Save" at bounding box center [452, 237] width 27 height 9
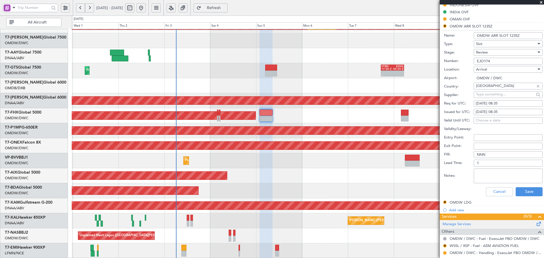
scroll to position [189, 0]
click at [521, 191] on button "Save" at bounding box center [528, 191] width 27 height 9
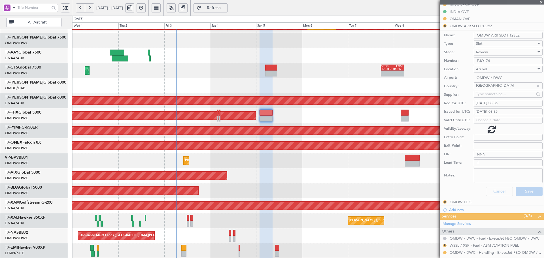
scroll to position [41, 0]
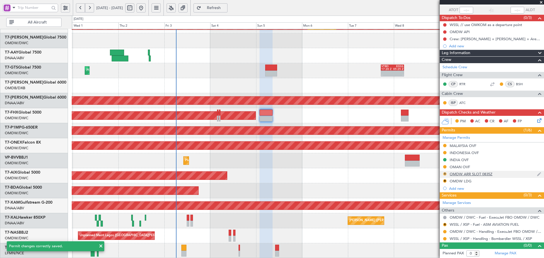
click at [445, 173] on button "R" at bounding box center [444, 173] width 3 height 3
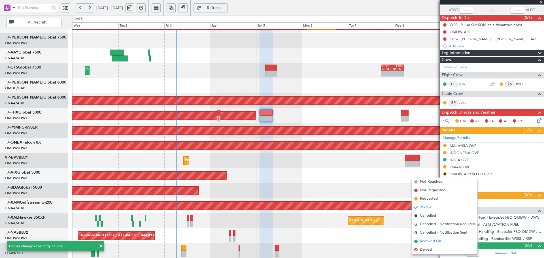
click at [423, 243] on span "Received OK" at bounding box center [431, 241] width 22 height 6
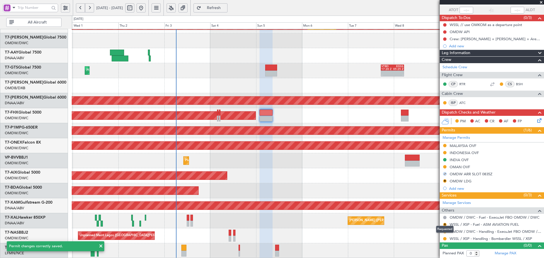
click at [444, 230] on div "Requested" at bounding box center [445, 229] width 18 height 7
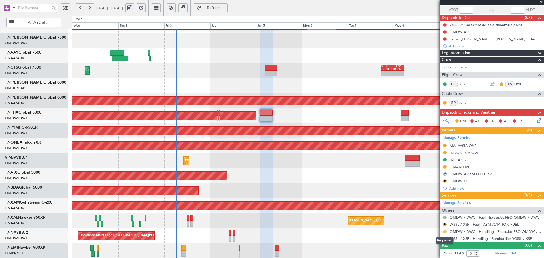
click at [445, 232] on button at bounding box center [444, 231] width 3 height 3
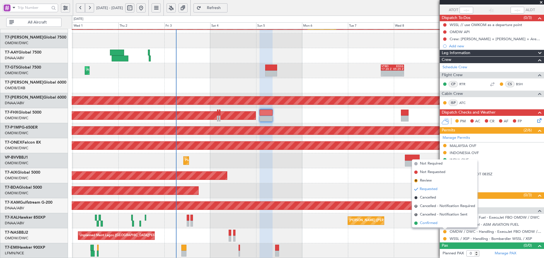
click at [430, 224] on span "Confirmed" at bounding box center [429, 223] width 18 height 6
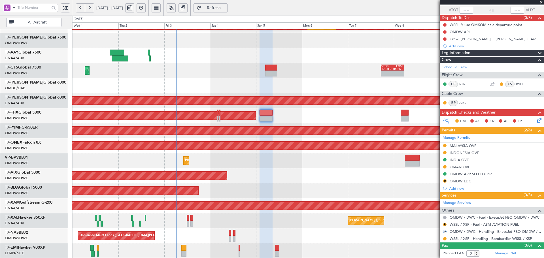
click at [401, 242] on div "Unplanned Maint Lagos ([GEOGRAPHIC_DATA][PERSON_NAME])" at bounding box center [308, 235] width 472 height 15
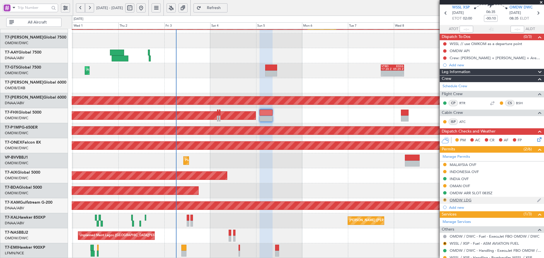
click at [444, 199] on button "R" at bounding box center [444, 199] width 3 height 3
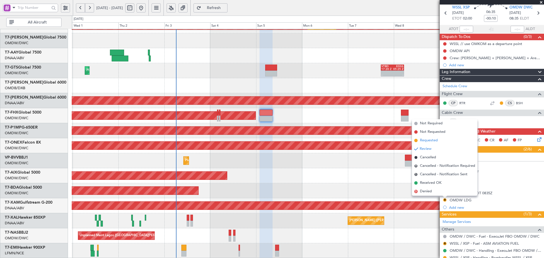
click at [424, 140] on span "Requested" at bounding box center [429, 141] width 18 height 6
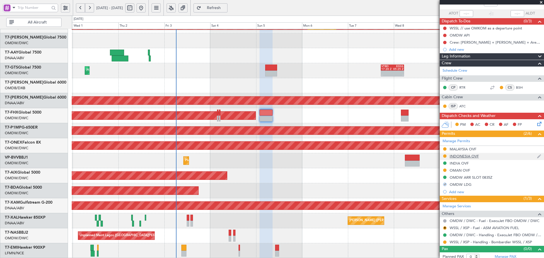
scroll to position [41, 0]
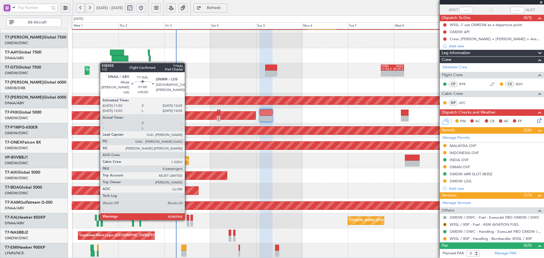
click at [187, 219] on div at bounding box center [188, 218] width 3 height 6
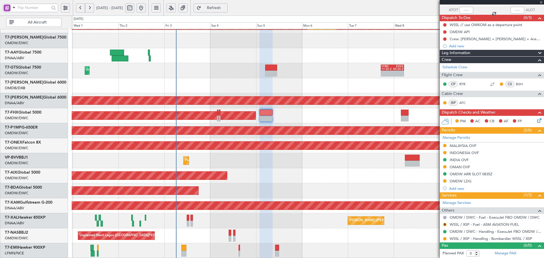
type input "8"
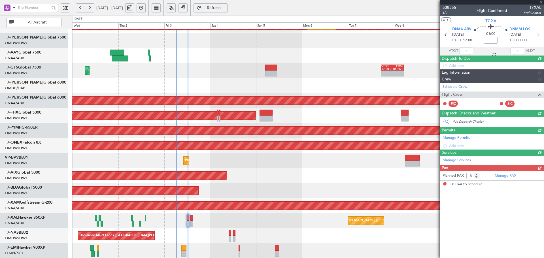
scroll to position [0, 0]
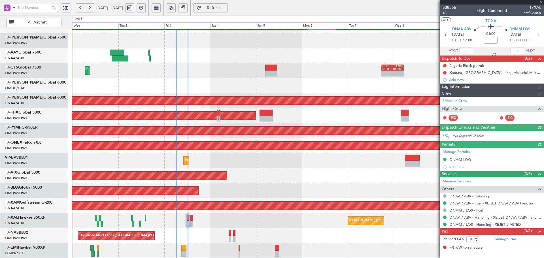
type input "[PERSON_NAME] (ANI)"
type input "7448"
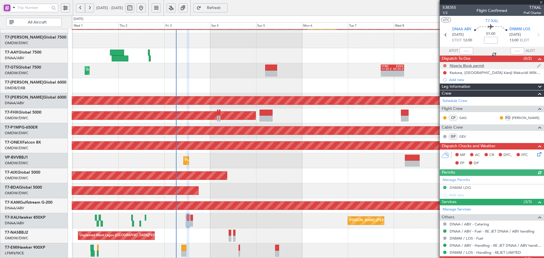
click at [444, 65] on button at bounding box center [444, 65] width 3 height 3
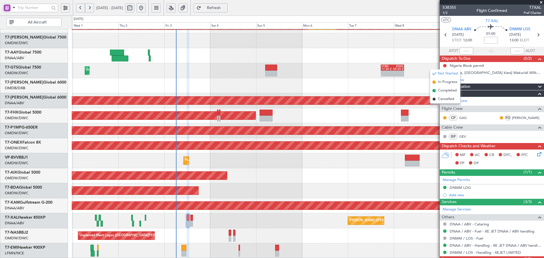
click at [437, 90] on li "Completed" at bounding box center [445, 90] width 30 height 8
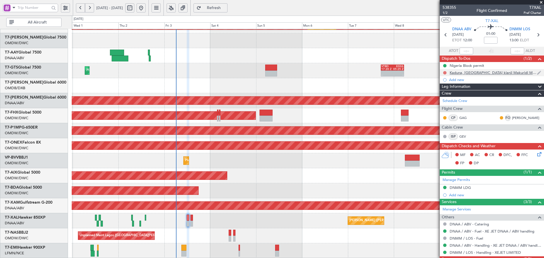
click at [444, 73] on button at bounding box center [444, 72] width 3 height 3
click at [439, 97] on span "Completed" at bounding box center [447, 98] width 19 height 6
click at [536, 155] on icon at bounding box center [538, 153] width 5 height 5
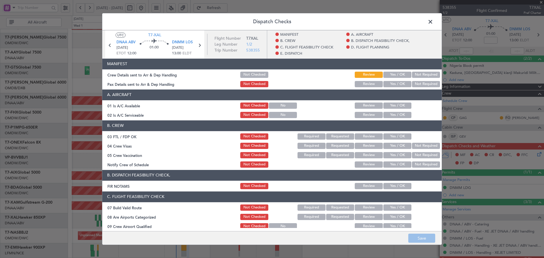
click at [392, 75] on button "Yes / OK" at bounding box center [397, 75] width 28 height 6
click at [392, 82] on button "Yes / OK" at bounding box center [397, 84] width 28 height 6
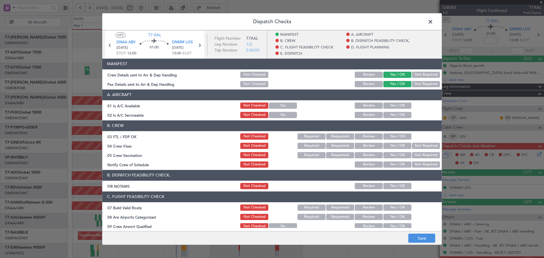
click at [392, 103] on button "Yes / OK" at bounding box center [397, 105] width 28 height 6
click at [391, 113] on button "Yes / OK" at bounding box center [397, 115] width 28 height 6
click at [391, 133] on div "Yes / OK" at bounding box center [396, 137] width 29 height 8
click at [388, 136] on button "Yes / OK" at bounding box center [397, 136] width 28 height 6
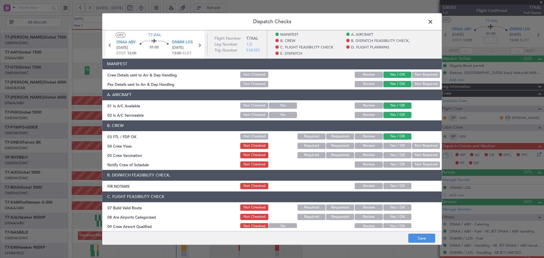
click at [388, 144] on button "Yes / OK" at bounding box center [397, 146] width 28 height 6
click at [416, 156] on button "Not Required" at bounding box center [426, 155] width 28 height 6
click at [388, 166] on button "Yes / OK" at bounding box center [397, 164] width 28 height 6
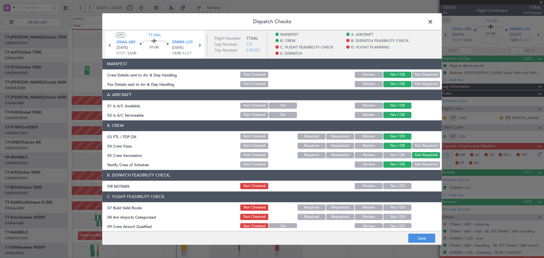
click at [397, 182] on div "Yes / OK" at bounding box center [396, 186] width 29 height 8
click at [392, 186] on button "Yes / OK" at bounding box center [397, 186] width 28 height 6
click at [388, 208] on button "Yes / OK" at bounding box center [397, 207] width 28 height 6
click at [387, 217] on button "Yes / OK" at bounding box center [397, 217] width 28 height 6
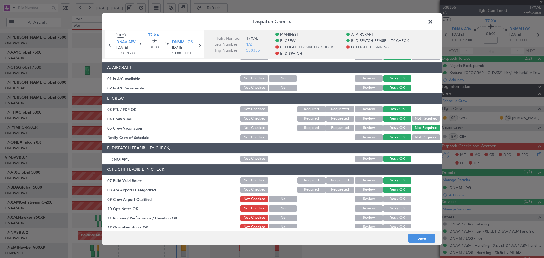
scroll to position [57, 0]
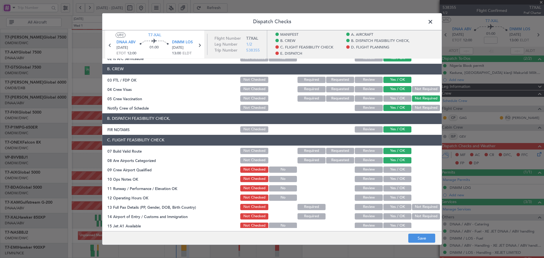
click at [396, 170] on button "Yes / OK" at bounding box center [397, 169] width 28 height 6
click at [396, 176] on button "Yes / OK" at bounding box center [397, 179] width 28 height 6
click at [388, 189] on button "Yes / OK" at bounding box center [397, 188] width 28 height 6
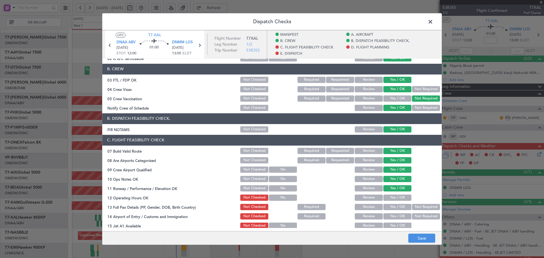
drag, startPoint x: 389, startPoint y: 195, endPoint x: 388, endPoint y: 208, distance: 12.9
click at [389, 197] on button "Yes / OK" at bounding box center [397, 198] width 28 height 6
click at [387, 208] on button "Yes / OK" at bounding box center [397, 207] width 28 height 6
click at [390, 213] on div "Yes / OK" at bounding box center [396, 216] width 29 height 8
click at [392, 223] on button "Yes / OK" at bounding box center [397, 226] width 28 height 6
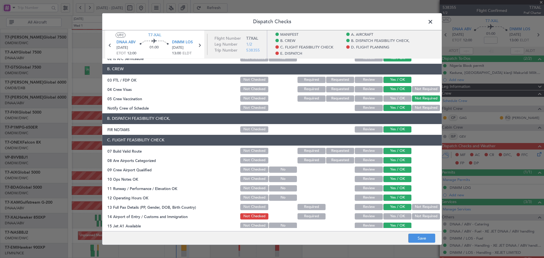
click at [394, 215] on button "Yes / OK" at bounding box center [397, 216] width 28 height 6
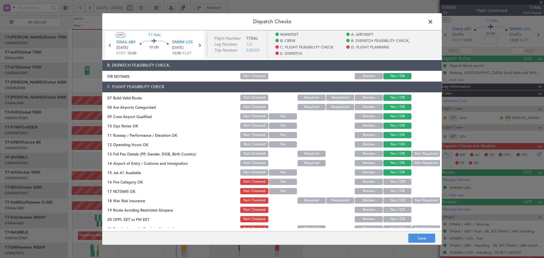
scroll to position [113, 0]
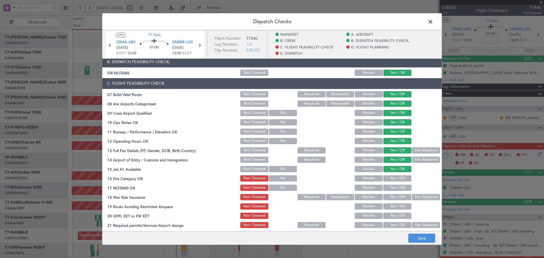
click at [398, 177] on button "Yes / OK" at bounding box center [397, 178] width 28 height 6
click at [394, 184] on div "Yes / OK" at bounding box center [396, 188] width 29 height 8
click at [424, 193] on section "C. FLIGHT FEASIBILITY CHECK 07 Build Valid Route Not Checked Required Requested…" at bounding box center [271, 153] width 339 height 151
click at [423, 196] on button "Not Required" at bounding box center [426, 197] width 28 height 6
click at [391, 187] on button "Yes / OK" at bounding box center [397, 188] width 28 height 6
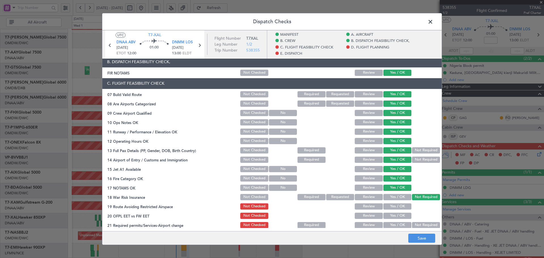
click at [392, 204] on button "Yes / OK" at bounding box center [397, 206] width 28 height 6
click at [387, 216] on button "Yes / OK" at bounding box center [397, 216] width 28 height 6
click at [386, 224] on button "Yes / OK" at bounding box center [397, 225] width 28 height 6
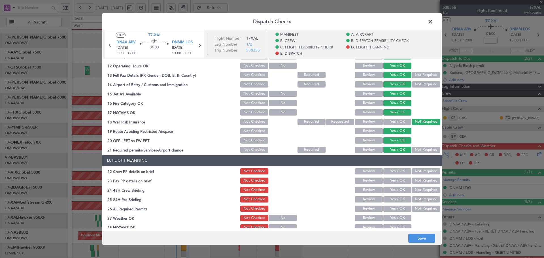
scroll to position [189, 0]
click at [394, 171] on button "Yes / OK" at bounding box center [397, 171] width 28 height 6
click at [392, 184] on section "D. FLIGHT PLANNING 22 Crew PP details on brief Not Checked Review Yes / OK Not …" at bounding box center [271, 212] width 339 height 114
click at [393, 180] on button "Yes / OK" at bounding box center [397, 180] width 28 height 6
click at [392, 188] on button "Yes / OK" at bounding box center [397, 190] width 28 height 6
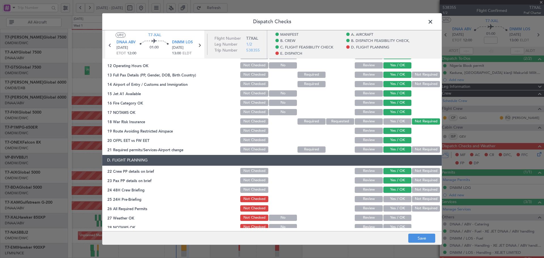
click at [392, 197] on button "Yes / OK" at bounding box center [397, 199] width 28 height 6
click at [390, 210] on button "Yes / OK" at bounding box center [397, 208] width 28 height 6
click at [390, 218] on button "Yes / OK" at bounding box center [397, 218] width 28 height 6
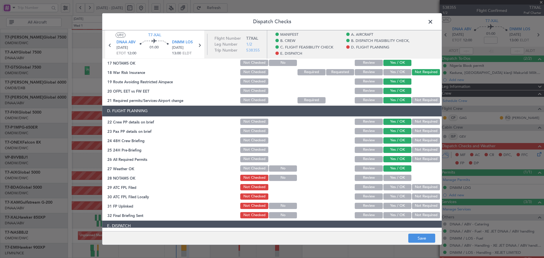
scroll to position [245, 0]
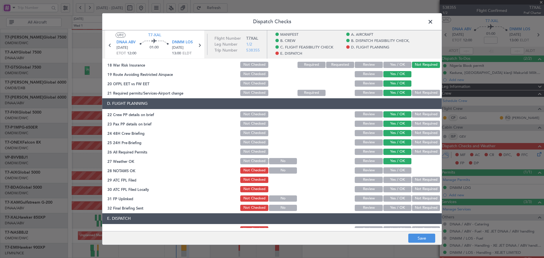
click at [394, 170] on button "Yes / OK" at bounding box center [397, 170] width 28 height 6
click at [396, 177] on button "Yes / OK" at bounding box center [397, 180] width 28 height 6
click at [394, 190] on button "Yes / OK" at bounding box center [397, 189] width 28 height 6
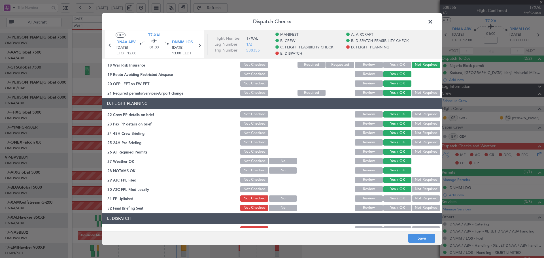
click at [392, 196] on button "Yes / OK" at bounding box center [397, 198] width 28 height 6
click at [391, 208] on button "Yes / OK" at bounding box center [397, 208] width 28 height 6
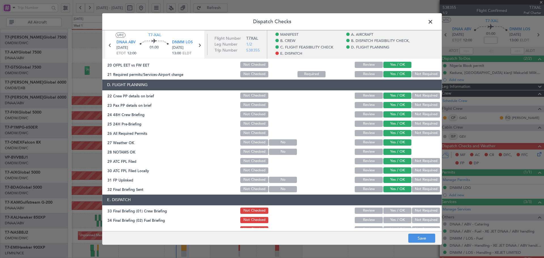
scroll to position [283, 0]
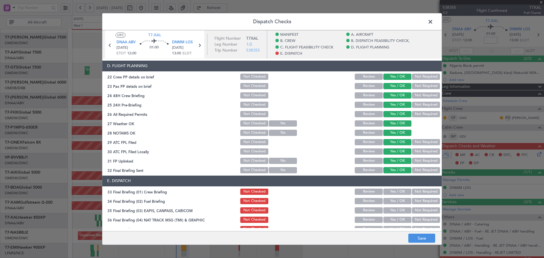
click at [391, 191] on button "Yes / OK" at bounding box center [397, 192] width 28 height 6
click at [390, 202] on button "Yes / OK" at bounding box center [397, 201] width 28 height 6
click at [424, 210] on button "Not Required" at bounding box center [426, 210] width 28 height 6
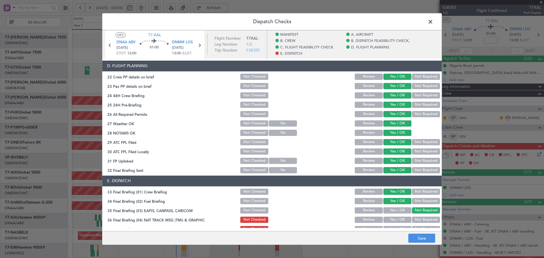
click at [421, 218] on button "Not Required" at bounding box center [426, 220] width 28 height 6
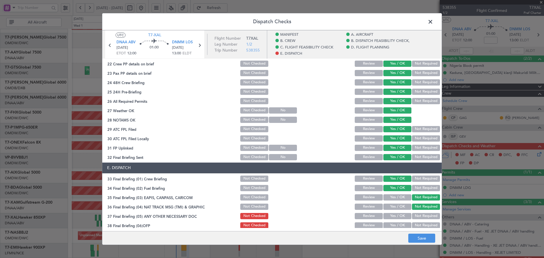
scroll to position [321, 0]
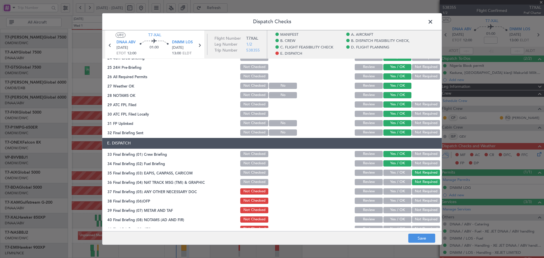
click at [422, 190] on button "Not Required" at bounding box center [426, 191] width 28 height 6
click at [401, 202] on button "Yes / OK" at bounding box center [397, 201] width 28 height 6
click at [395, 208] on button "Yes / OK" at bounding box center [397, 210] width 28 height 6
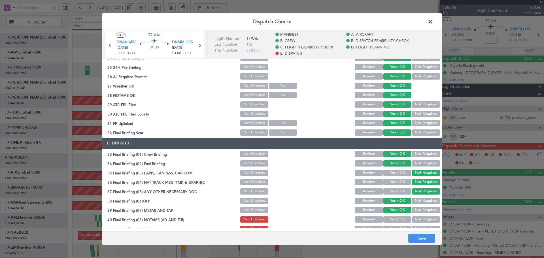
click at [389, 220] on button "Yes / OK" at bounding box center [397, 219] width 28 height 6
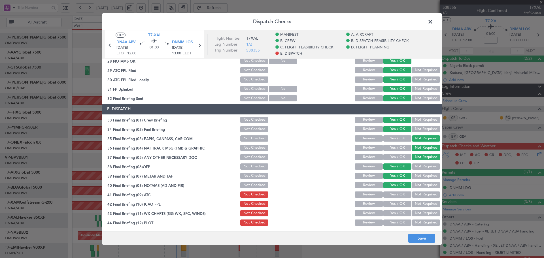
click at [395, 196] on button "Yes / OK" at bounding box center [397, 194] width 28 height 6
click at [390, 206] on button "Yes / OK" at bounding box center [397, 204] width 28 height 6
drag, startPoint x: 389, startPoint y: 213, endPoint x: 389, endPoint y: 218, distance: 4.6
click at [389, 213] on button "Yes / OK" at bounding box center [397, 213] width 28 height 6
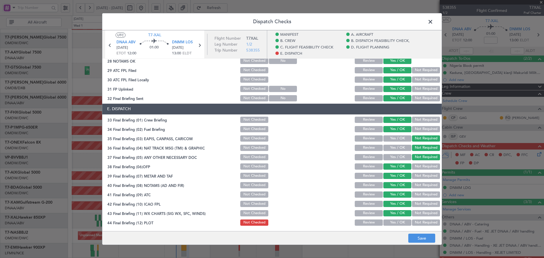
click at [390, 221] on button "Yes / OK" at bounding box center [397, 222] width 28 height 6
click at [413, 236] on button "Save" at bounding box center [421, 238] width 27 height 9
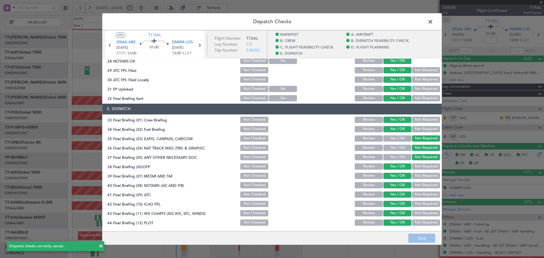
click at [433, 18] on span at bounding box center [433, 23] width 0 height 11
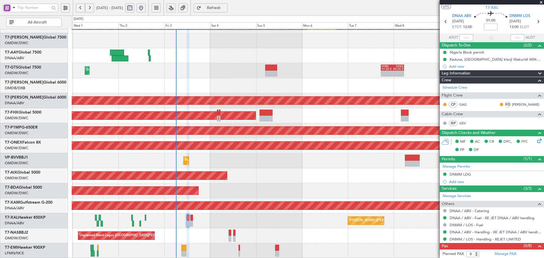
scroll to position [19, 0]
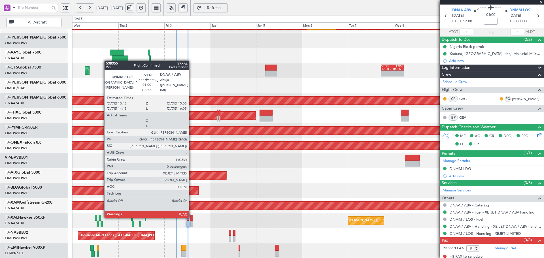
click at [191, 216] on div at bounding box center [191, 218] width 3 height 6
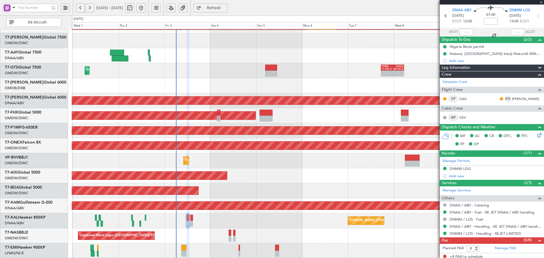
type input "0"
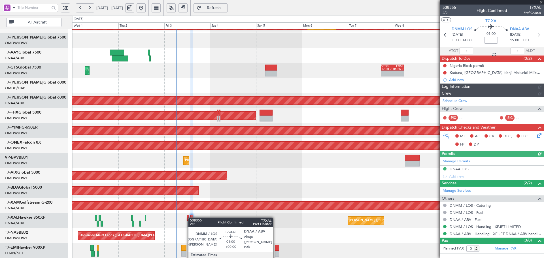
type input "[PERSON_NAME] (ANI)"
type input "7449"
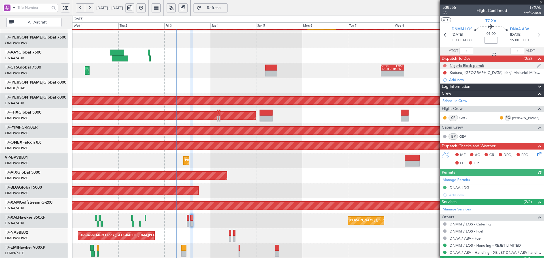
click at [445, 64] on button at bounding box center [444, 65] width 3 height 3
click at [434, 91] on span at bounding box center [433, 90] width 3 height 3
click at [444, 72] on button at bounding box center [444, 72] width 3 height 3
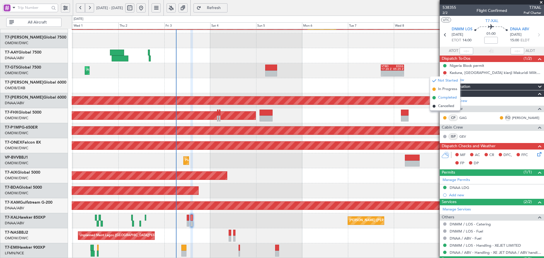
click at [438, 98] on span "Completed" at bounding box center [447, 98] width 19 height 6
click at [536, 155] on icon at bounding box center [538, 153] width 5 height 5
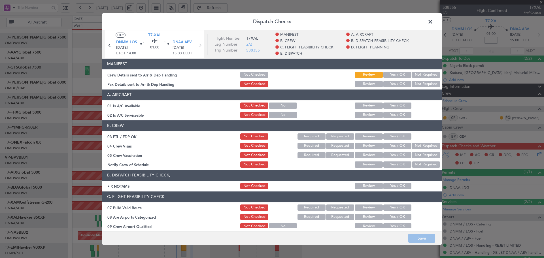
click at [399, 74] on button "Yes / OK" at bounding box center [397, 75] width 28 height 6
drag, startPoint x: 398, startPoint y: 84, endPoint x: 397, endPoint y: 97, distance: 13.0
click at [398, 84] on button "Yes / OK" at bounding box center [397, 84] width 28 height 6
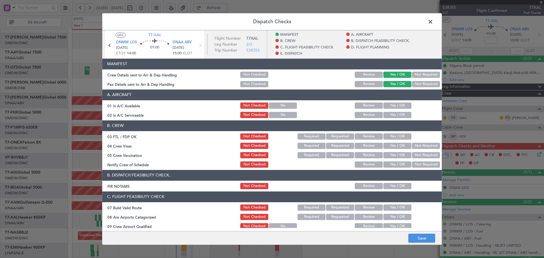
drag, startPoint x: 395, startPoint y: 103, endPoint x: 393, endPoint y: 120, distance: 17.1
click at [395, 104] on button "Yes / OK" at bounding box center [397, 105] width 28 height 6
click at [393, 116] on button "Yes / OK" at bounding box center [397, 115] width 28 height 6
click at [393, 135] on button "Yes / OK" at bounding box center [397, 136] width 28 height 6
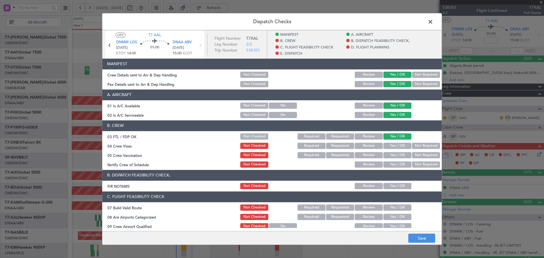
click at [392, 146] on button "Yes / OK" at bounding box center [397, 146] width 28 height 6
click at [425, 155] on button "Not Required" at bounding box center [426, 155] width 28 height 6
click at [394, 164] on button "Yes / OK" at bounding box center [397, 164] width 28 height 6
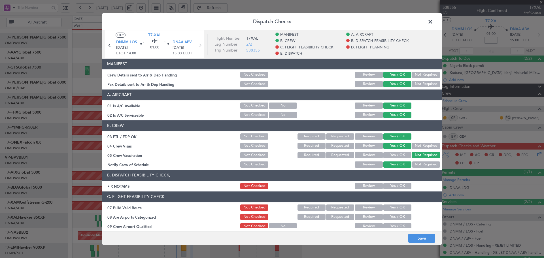
drag, startPoint x: 394, startPoint y: 185, endPoint x: 394, endPoint y: 203, distance: 17.6
click at [394, 185] on button "Yes / OK" at bounding box center [397, 186] width 28 height 6
click at [393, 211] on div "Yes / OK" at bounding box center [396, 208] width 29 height 8
drag, startPoint x: 393, startPoint y: 208, endPoint x: 393, endPoint y: 211, distance: 3.4
click at [393, 208] on button "Yes / OK" at bounding box center [397, 207] width 28 height 6
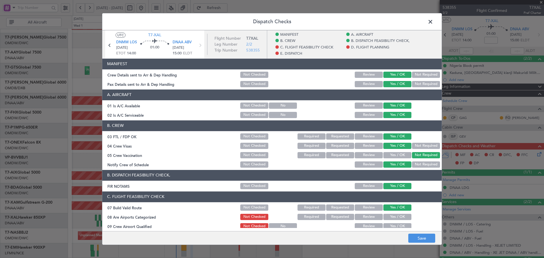
click at [394, 215] on button "Yes / OK" at bounding box center [397, 217] width 28 height 6
click at [395, 225] on button "Yes / OK" at bounding box center [397, 226] width 28 height 6
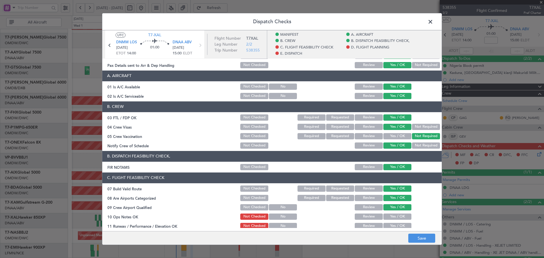
click at [395, 217] on button "Yes / OK" at bounding box center [397, 216] width 28 height 6
click at [396, 223] on button "Yes / OK" at bounding box center [397, 226] width 28 height 6
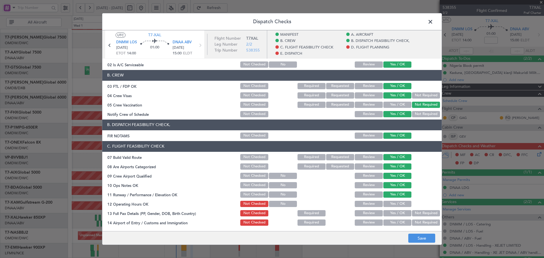
scroll to position [94, 0]
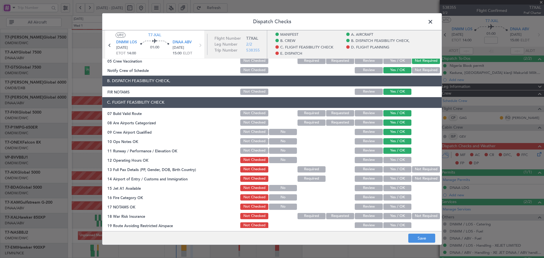
click at [394, 160] on button "Yes / OK" at bounding box center [397, 160] width 28 height 6
drag, startPoint x: 396, startPoint y: 167, endPoint x: 397, endPoint y: 172, distance: 5.2
click at [396, 167] on button "Yes / OK" at bounding box center [397, 169] width 28 height 6
click at [392, 177] on button "Yes / OK" at bounding box center [397, 179] width 28 height 6
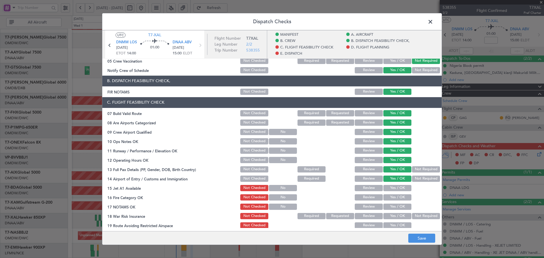
click at [392, 187] on button "Yes / OK" at bounding box center [397, 188] width 28 height 6
drag, startPoint x: 392, startPoint y: 196, endPoint x: 394, endPoint y: 206, distance: 10.4
click at [392, 196] on button "Yes / OK" at bounding box center [397, 197] width 28 height 6
click at [393, 209] on button "Yes / OK" at bounding box center [397, 207] width 28 height 6
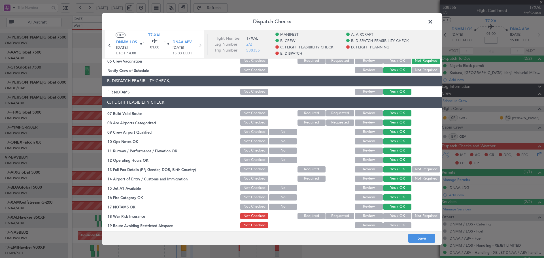
click at [416, 217] on button "Not Required" at bounding box center [426, 216] width 28 height 6
click at [394, 225] on button "Yes / OK" at bounding box center [397, 225] width 28 height 6
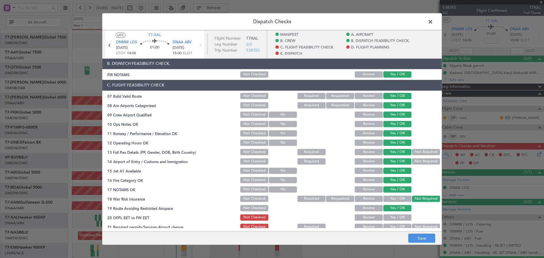
scroll to position [132, 0]
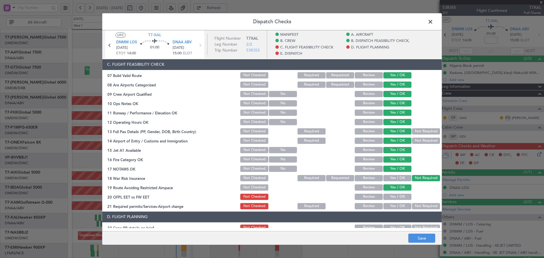
click at [391, 197] on button "Yes / OK" at bounding box center [397, 197] width 28 height 6
click at [390, 207] on button "Yes / OK" at bounding box center [397, 206] width 28 height 6
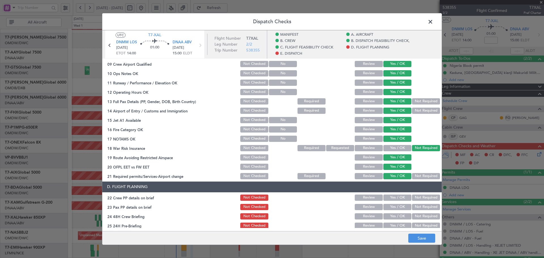
scroll to position [208, 0]
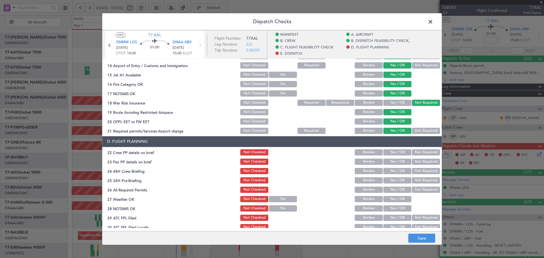
click at [393, 154] on button "Yes / OK" at bounding box center [397, 152] width 28 height 6
drag, startPoint x: 392, startPoint y: 159, endPoint x: 392, endPoint y: 166, distance: 7.6
click at [392, 159] on button "Yes / OK" at bounding box center [397, 162] width 28 height 6
drag, startPoint x: 392, startPoint y: 166, endPoint x: 392, endPoint y: 174, distance: 7.6
click at [392, 167] on section "D. FLIGHT PLANNING 22 Crew PP details on brief Not Checked Review Yes / OK Not …" at bounding box center [271, 193] width 339 height 114
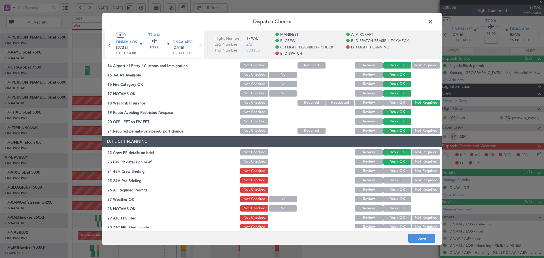
drag, startPoint x: 392, startPoint y: 174, endPoint x: 392, endPoint y: 178, distance: 3.4
click at [392, 174] on div "Yes / OK" at bounding box center [396, 171] width 29 height 8
click at [392, 171] on button "Yes / OK" at bounding box center [397, 171] width 28 height 6
click at [392, 180] on button "Yes / OK" at bounding box center [397, 180] width 28 height 6
click at [396, 189] on button "Yes / OK" at bounding box center [397, 190] width 28 height 6
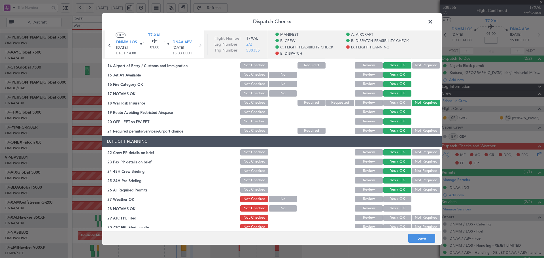
click at [391, 201] on button "Yes / OK" at bounding box center [397, 199] width 28 height 6
click at [393, 206] on button "Yes / OK" at bounding box center [397, 208] width 28 height 6
click at [391, 216] on button "Yes / OK" at bounding box center [397, 218] width 28 height 6
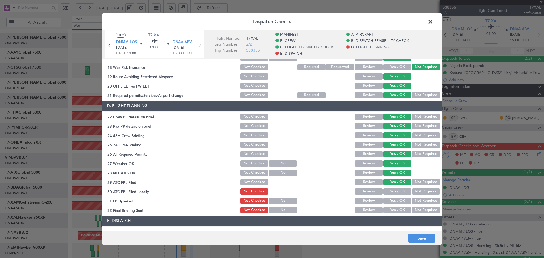
scroll to position [264, 0]
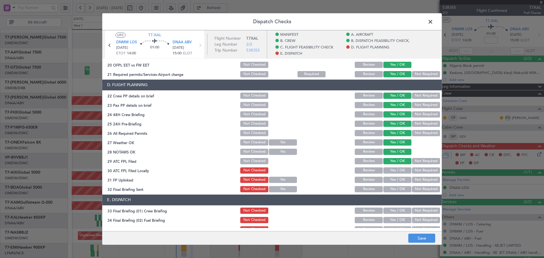
click at [390, 170] on button "Yes / OK" at bounding box center [397, 170] width 28 height 6
click at [388, 179] on button "Yes / OK" at bounding box center [397, 180] width 28 height 6
click at [390, 187] on button "Yes / OK" at bounding box center [397, 189] width 28 height 6
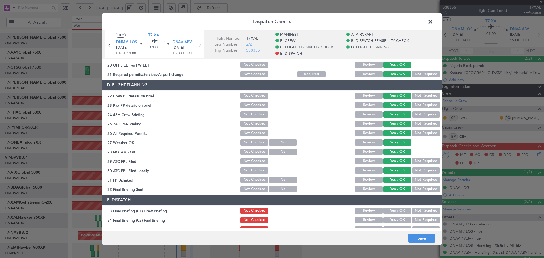
click at [399, 211] on button "Yes / OK" at bounding box center [397, 211] width 28 height 6
click at [397, 218] on button "Yes / OK" at bounding box center [397, 220] width 28 height 6
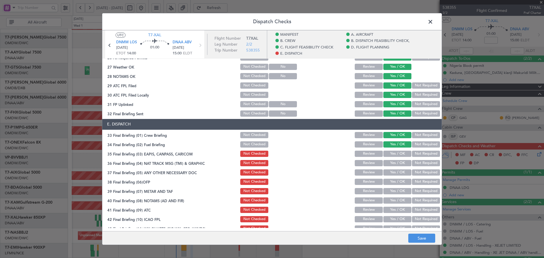
click at [417, 154] on button "Not Required" at bounding box center [426, 154] width 28 height 6
drag, startPoint x: 416, startPoint y: 160, endPoint x: 415, endPoint y: 168, distance: 8.5
click at [416, 161] on button "Not Required" at bounding box center [426, 163] width 28 height 6
click at [414, 171] on button "Not Required" at bounding box center [426, 172] width 28 height 6
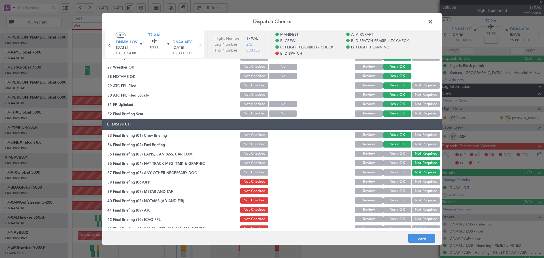
click at [394, 181] on button "Yes / OK" at bounding box center [397, 182] width 28 height 6
click at [394, 192] on button "Yes / OK" at bounding box center [397, 191] width 28 height 6
click at [394, 199] on button "Yes / OK" at bounding box center [397, 200] width 28 height 6
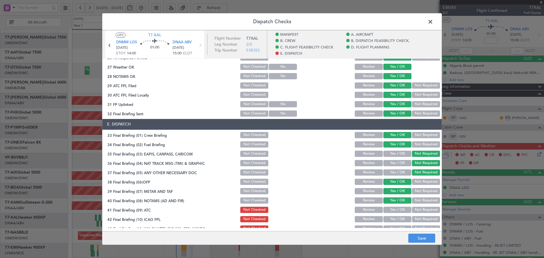
click at [394, 209] on button "Yes / OK" at bounding box center [397, 210] width 28 height 6
click at [392, 219] on button "Yes / OK" at bounding box center [397, 219] width 28 height 6
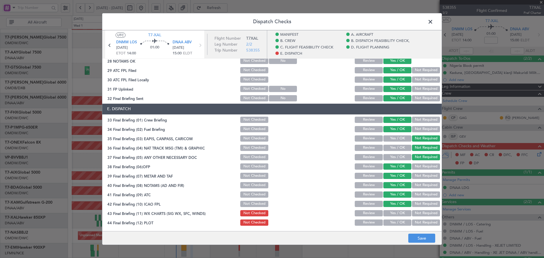
click at [392, 212] on button "Yes / OK" at bounding box center [397, 213] width 28 height 6
click at [393, 220] on button "Yes / OK" at bounding box center [397, 222] width 28 height 6
click at [424, 238] on button "Save" at bounding box center [421, 238] width 27 height 9
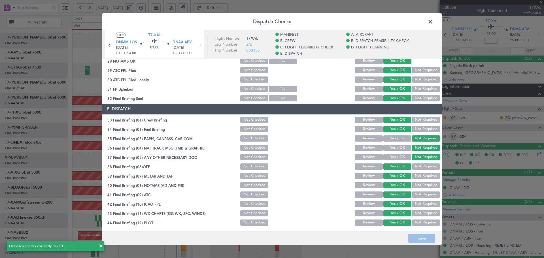
click at [433, 19] on span at bounding box center [433, 23] width 0 height 11
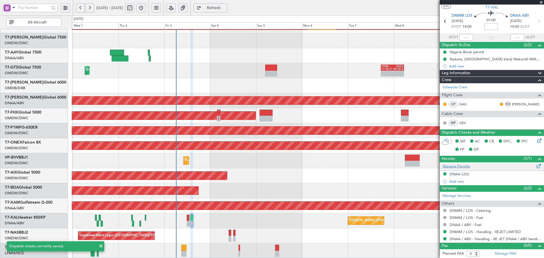
scroll to position [14, 0]
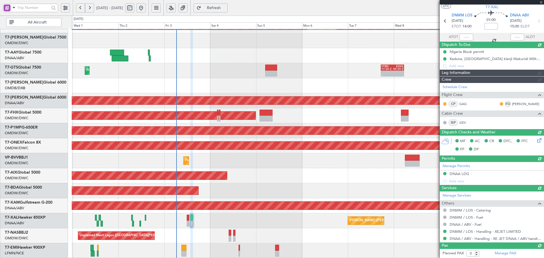
type input "[PERSON_NAME] (ANI)"
type input "7449"
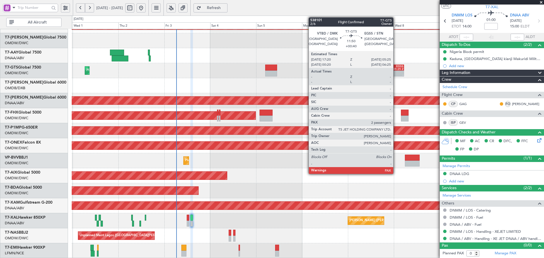
click at [396, 68] on div "05:25 Z" at bounding box center [397, 69] width 11 height 3
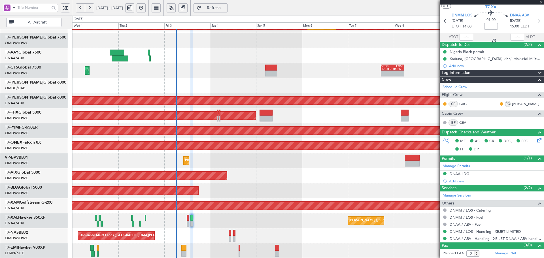
type input "+00:40"
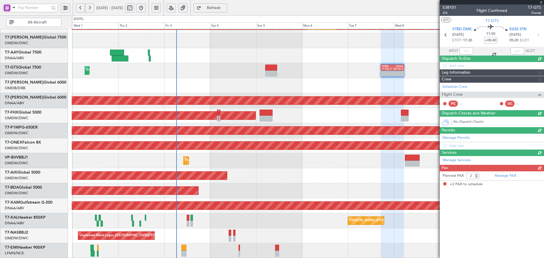
scroll to position [0, 0]
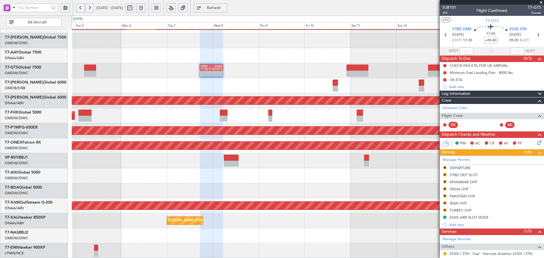
click at [156, 160] on div "Planned Maint Dubai (Al Maktoum Intl)" at bounding box center [308, 160] width 472 height 15
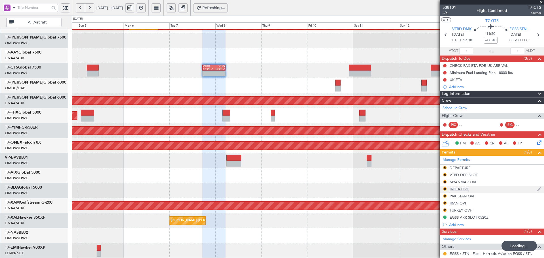
scroll to position [51, 0]
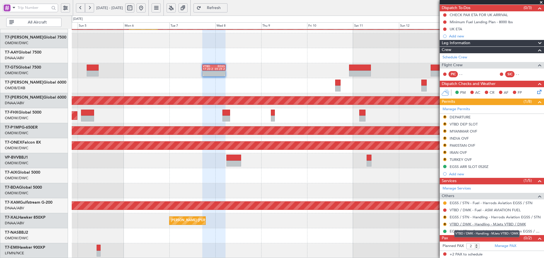
click at [472, 223] on link "VTBD / DMK - Handling - MJets VTBD / DMK" at bounding box center [487, 224] width 76 height 5
click at [504, 245] on link "Manage PAX" at bounding box center [505, 246] width 22 height 6
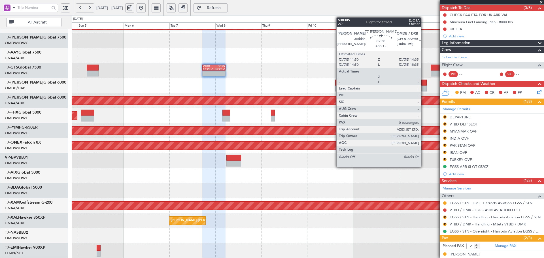
click at [423, 81] on div at bounding box center [423, 83] width 5 height 6
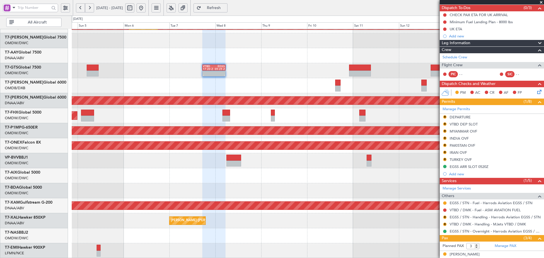
type input "4"
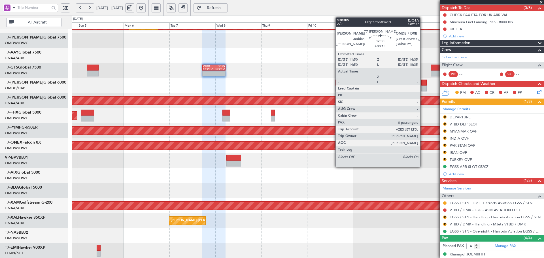
click at [422, 82] on div at bounding box center [423, 83] width 5 height 6
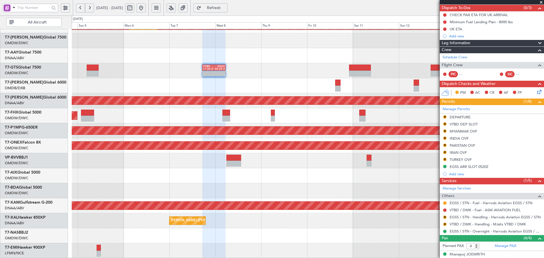
click at [221, 6] on span "Refresh" at bounding box center [213, 8] width 23 height 4
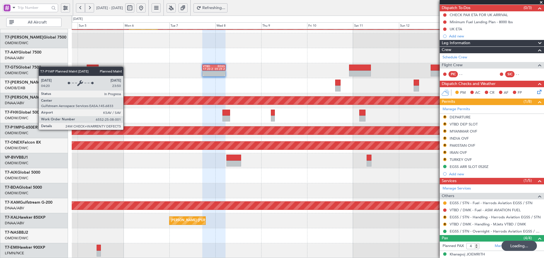
scroll to position [101, 0]
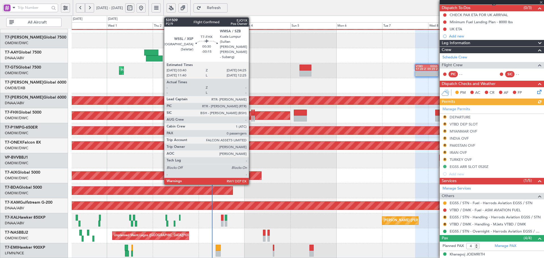
click at [251, 115] on div at bounding box center [252, 113] width 2 height 6
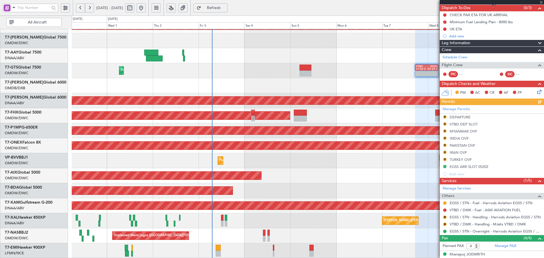
type input "-00:15"
type input "0"
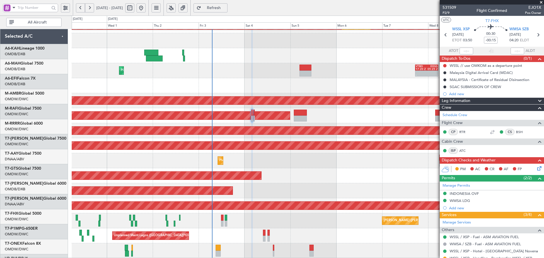
scroll to position [101, 0]
